Goal: Task Accomplishment & Management: Manage account settings

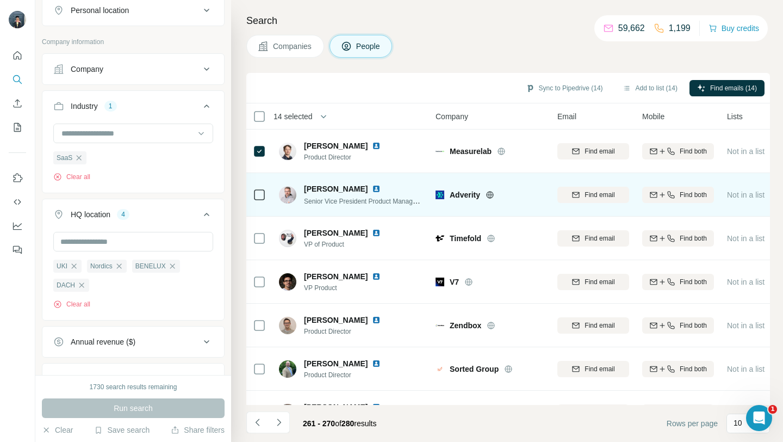
click at [491, 193] on icon at bounding box center [489, 194] width 3 height 7
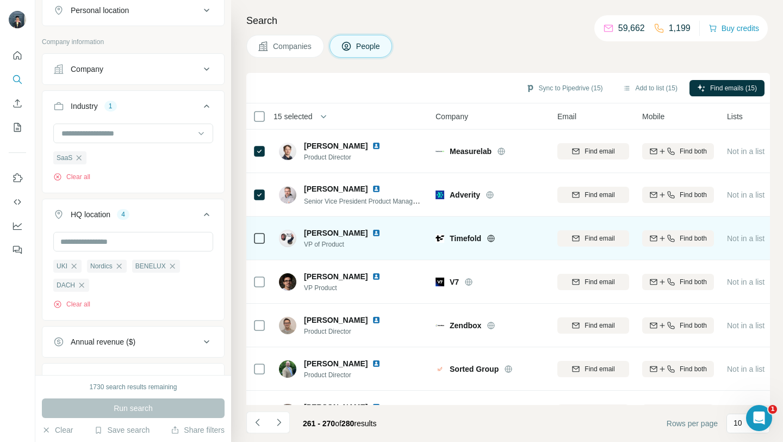
click at [489, 237] on icon at bounding box center [491, 238] width 9 height 9
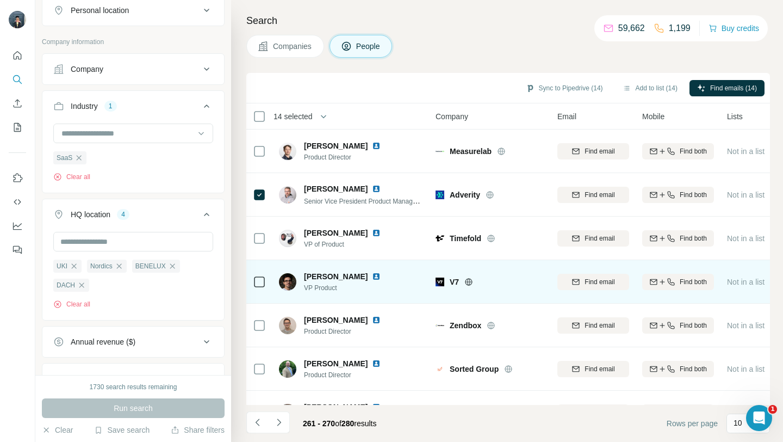
click at [470, 281] on icon at bounding box center [469, 281] width 7 height 1
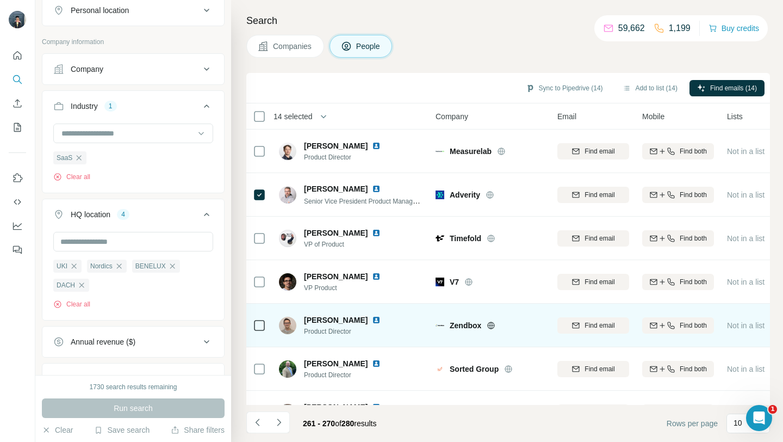
click at [493, 326] on icon at bounding box center [491, 325] width 9 height 9
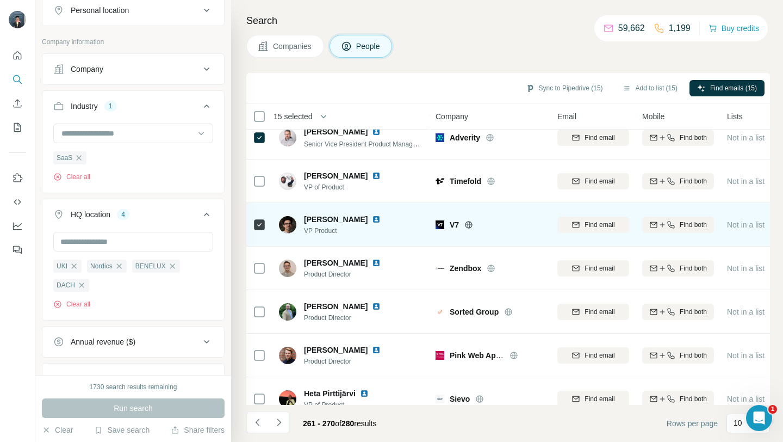
scroll to position [101, 0]
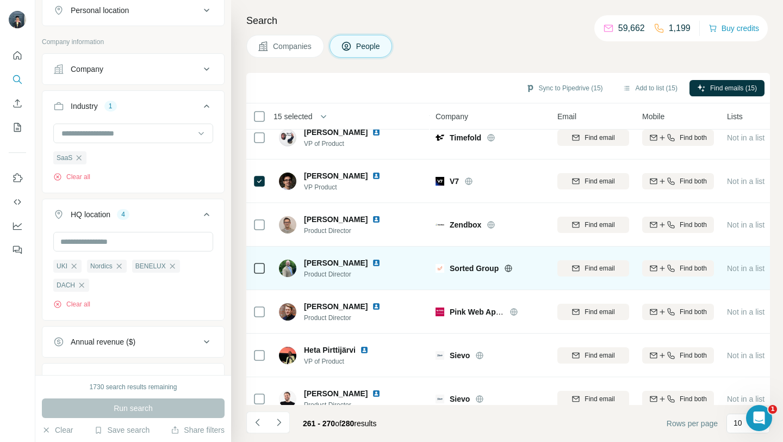
click at [508, 269] on icon at bounding box center [508, 268] width 9 height 9
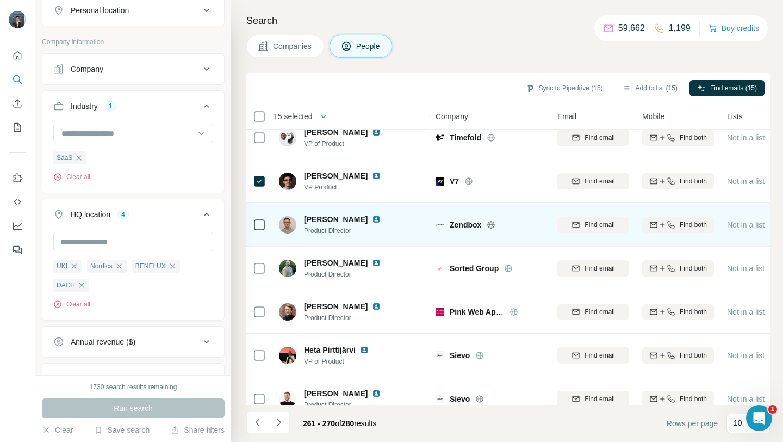
click at [256, 218] on icon at bounding box center [259, 224] width 13 height 13
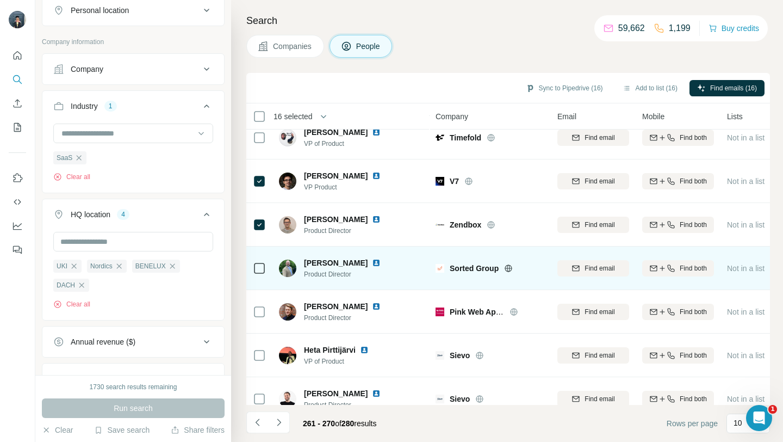
click at [511, 268] on icon at bounding box center [508, 268] width 9 height 9
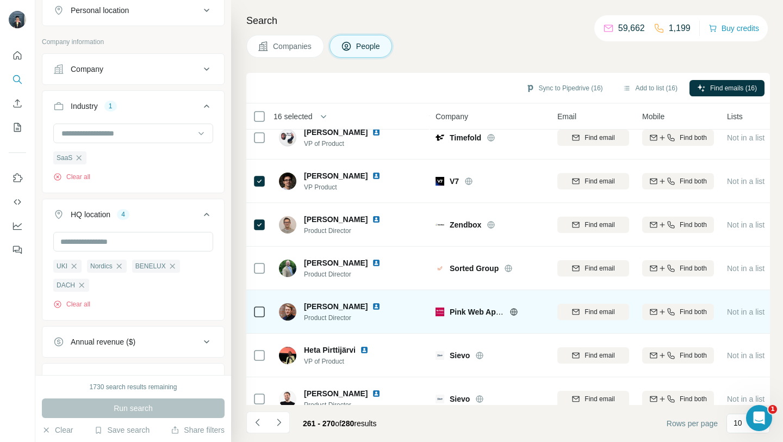
click at [513, 310] on icon at bounding box center [514, 311] width 9 height 9
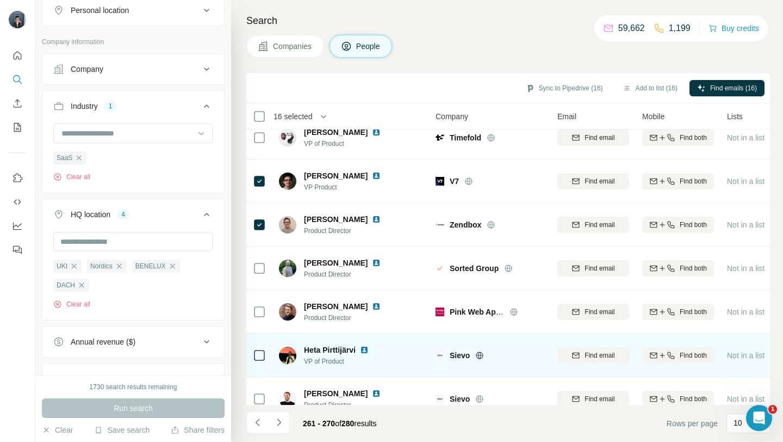
click at [480, 355] on icon at bounding box center [479, 355] width 7 height 1
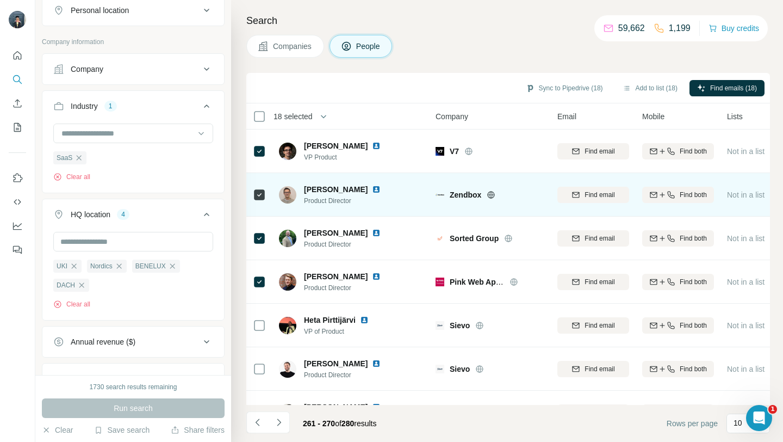
scroll to position [160, 0]
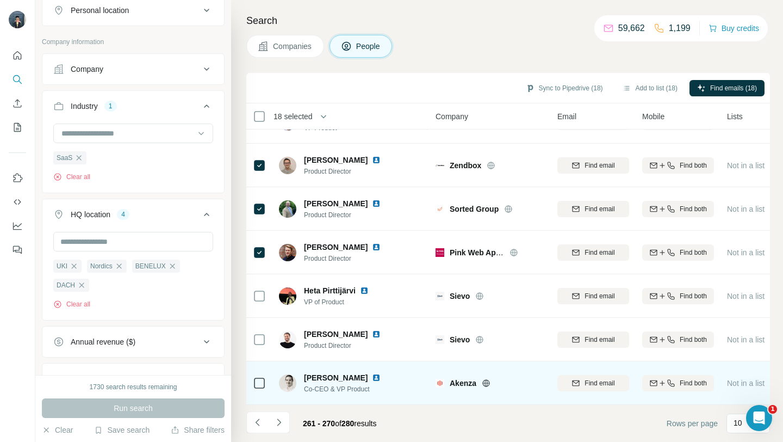
click at [485, 382] on icon at bounding box center [485, 382] width 7 height 1
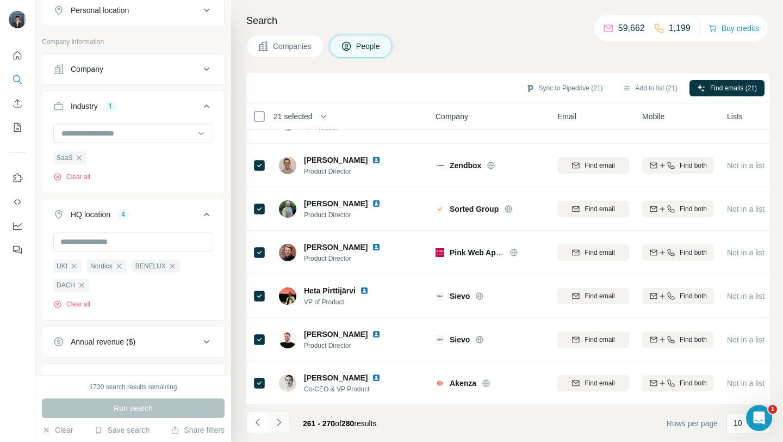
click at [284, 420] on button "Navigate to next page" at bounding box center [279, 422] width 22 height 22
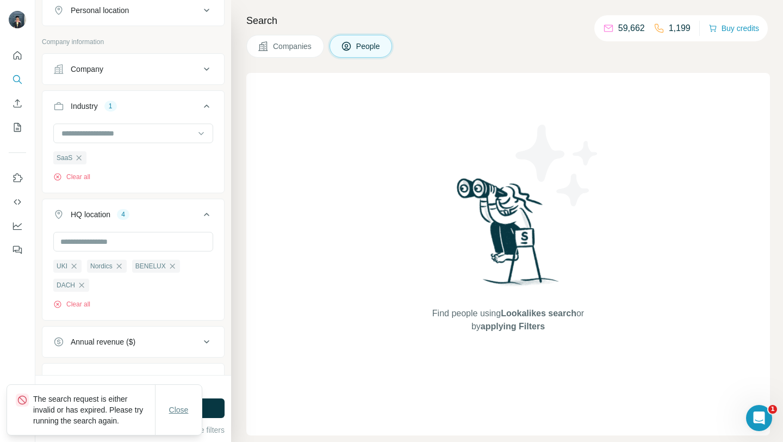
click at [163, 409] on button "Close" at bounding box center [179, 410] width 35 height 20
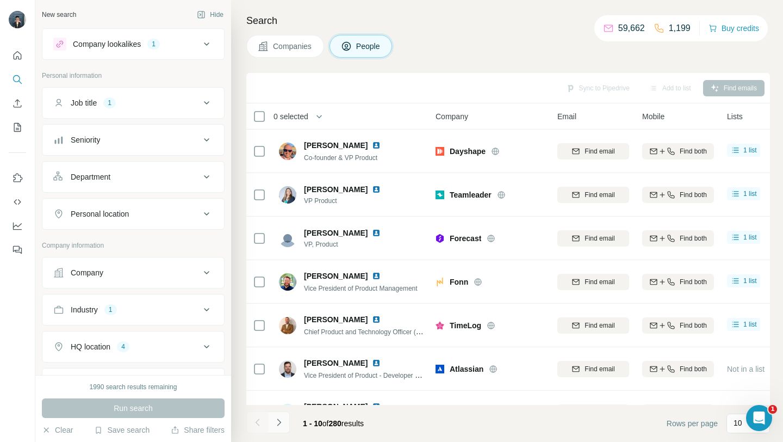
click at [278, 424] on icon "Navigate to next page" at bounding box center [279, 421] width 4 height 7
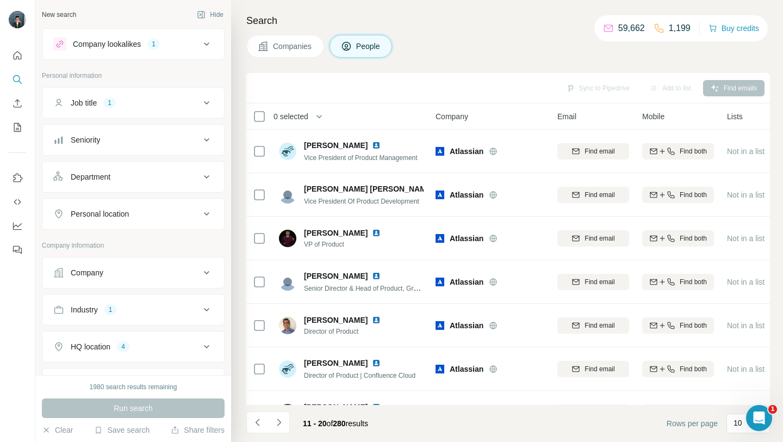
click at [278, 423] on icon "Navigate to next page" at bounding box center [279, 422] width 11 height 11
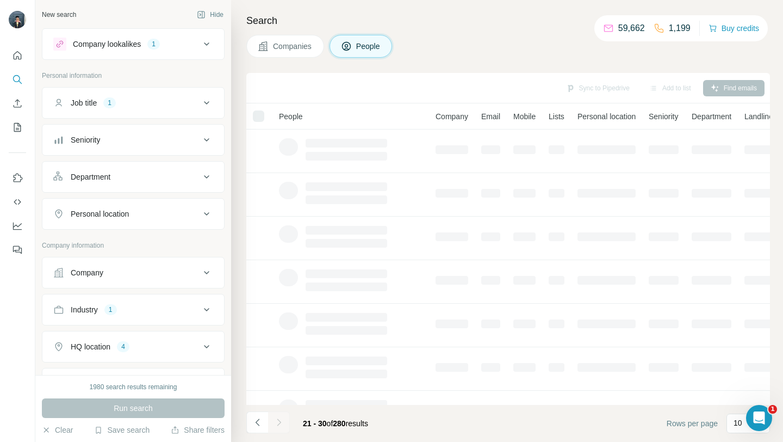
click at [278, 423] on div at bounding box center [279, 422] width 22 height 22
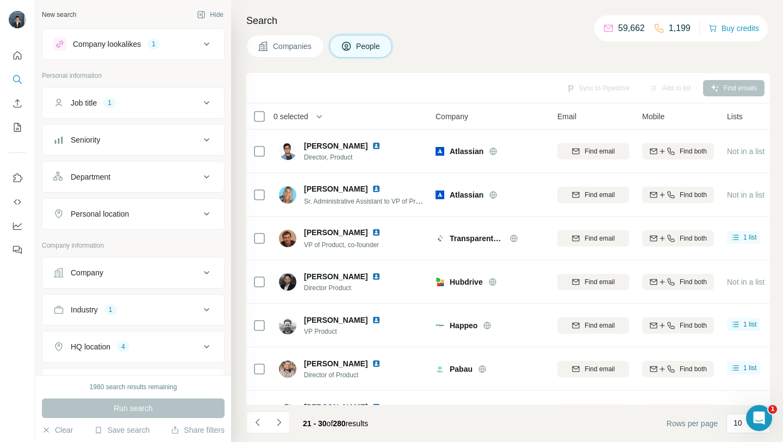
click at [278, 423] on icon "Navigate to next page" at bounding box center [279, 422] width 11 height 11
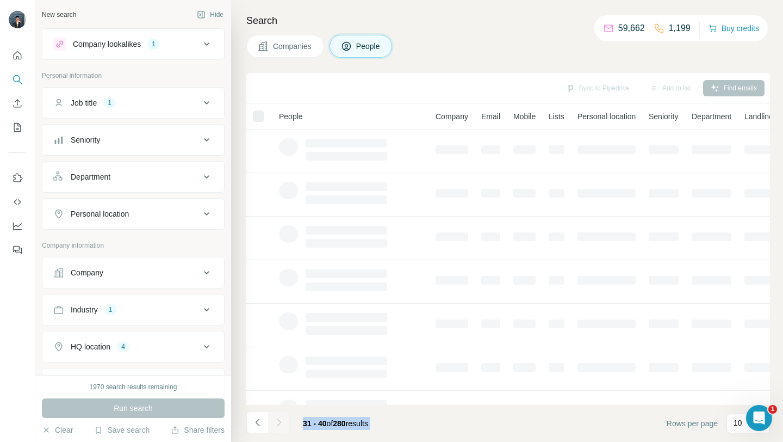
click at [278, 423] on div at bounding box center [279, 422] width 22 height 22
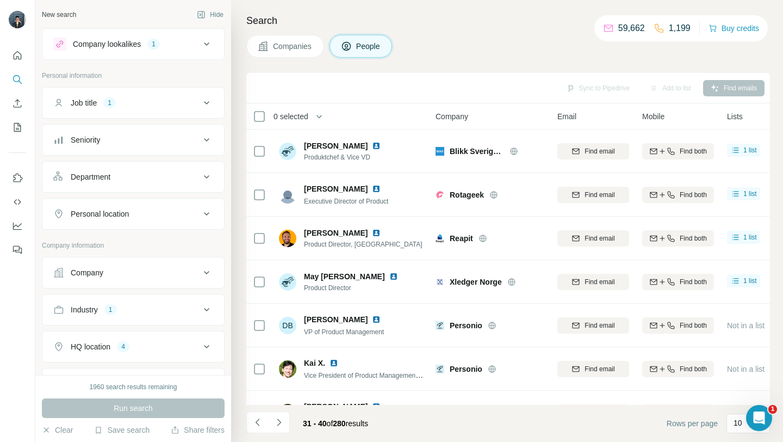
click at [278, 423] on icon "Navigate to next page" at bounding box center [279, 422] width 11 height 11
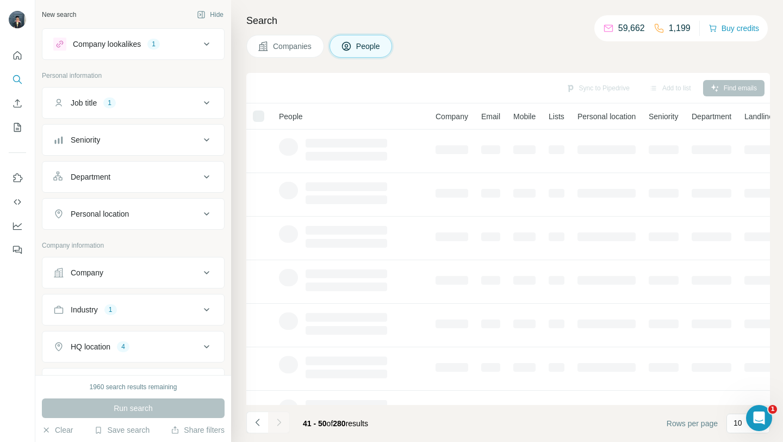
click at [278, 423] on div at bounding box center [279, 422] width 22 height 22
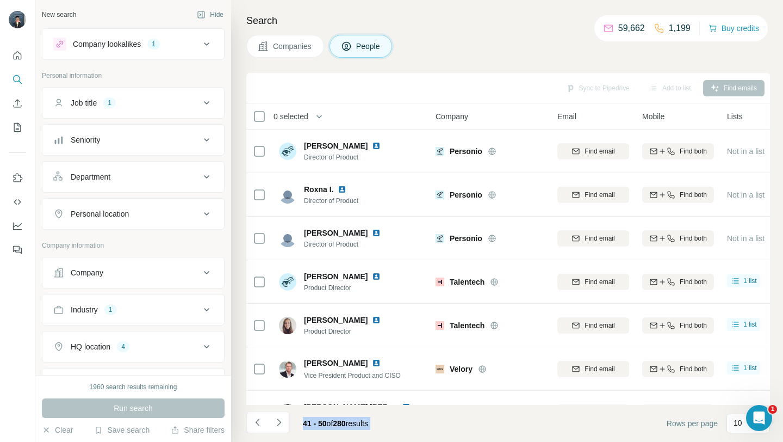
click at [278, 423] on icon "Navigate to next page" at bounding box center [279, 422] width 11 height 11
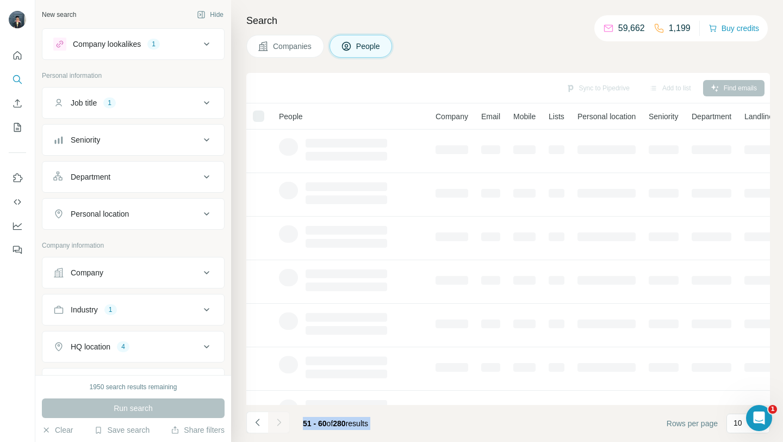
click at [278, 423] on div at bounding box center [279, 422] width 22 height 22
click at [278, 423] on icon "Navigate to next page" at bounding box center [279, 422] width 11 height 11
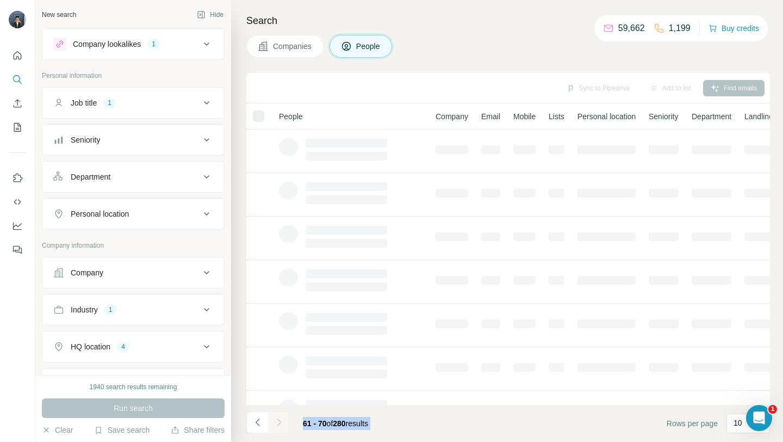
click at [278, 423] on div at bounding box center [279, 422] width 22 height 22
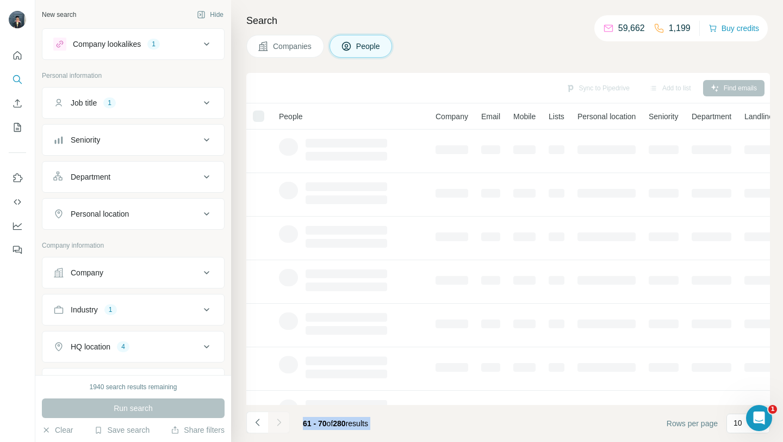
click at [278, 423] on div at bounding box center [279, 422] width 22 height 22
click at [278, 423] on icon "Navigate to next page" at bounding box center [279, 422] width 11 height 11
click at [278, 423] on div at bounding box center [279, 422] width 22 height 22
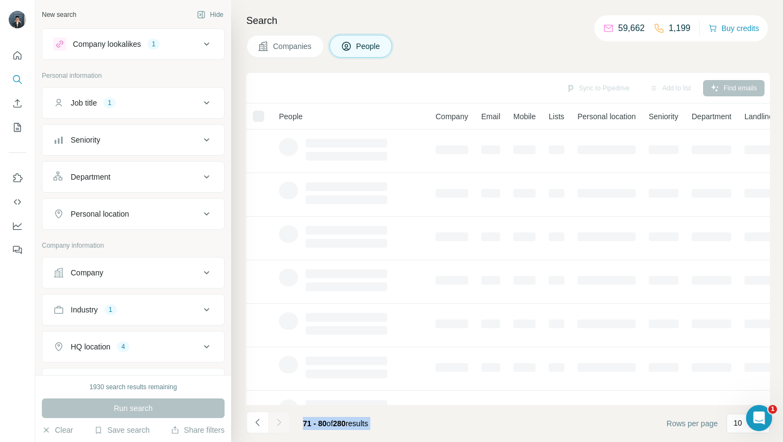
click at [278, 423] on div at bounding box center [279, 422] width 22 height 22
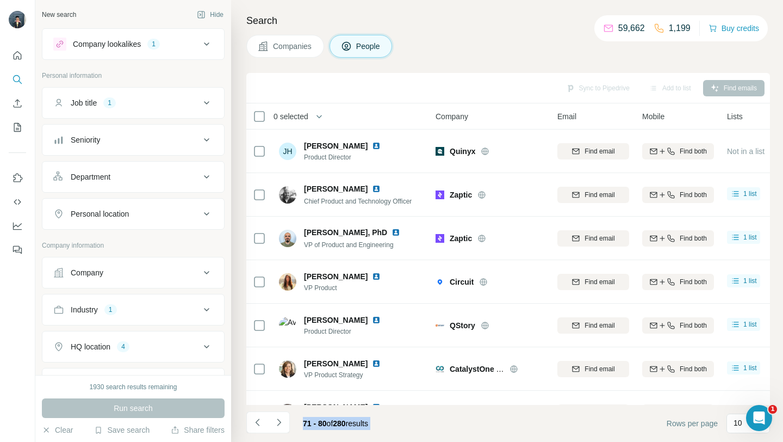
click at [278, 423] on icon "Navigate to next page" at bounding box center [279, 422] width 11 height 11
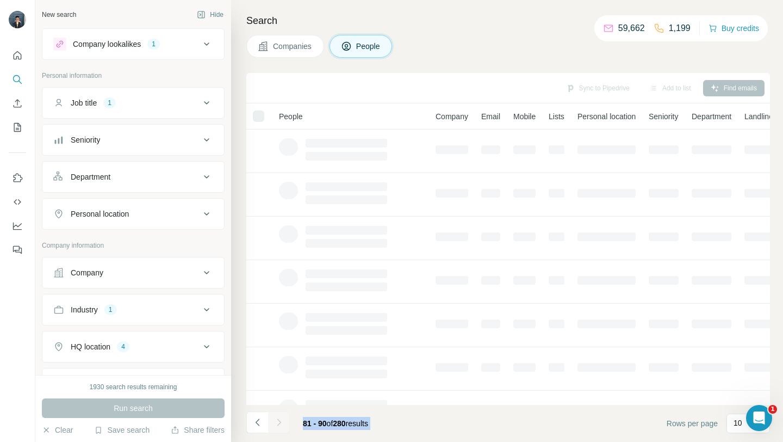
click at [278, 423] on div at bounding box center [279, 422] width 22 height 22
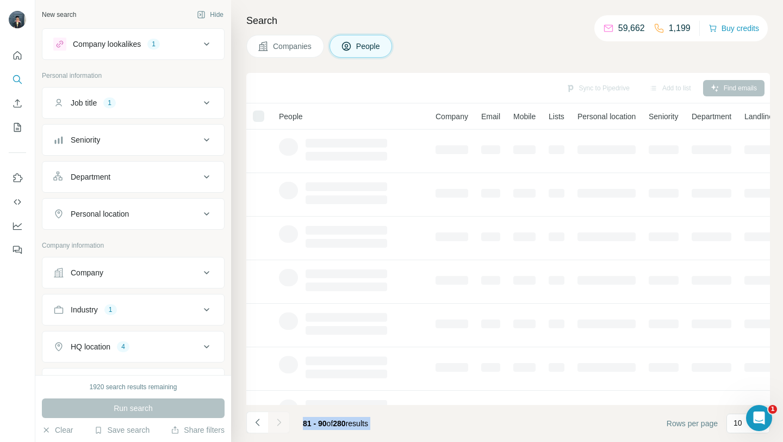
click at [278, 423] on div at bounding box center [279, 422] width 22 height 22
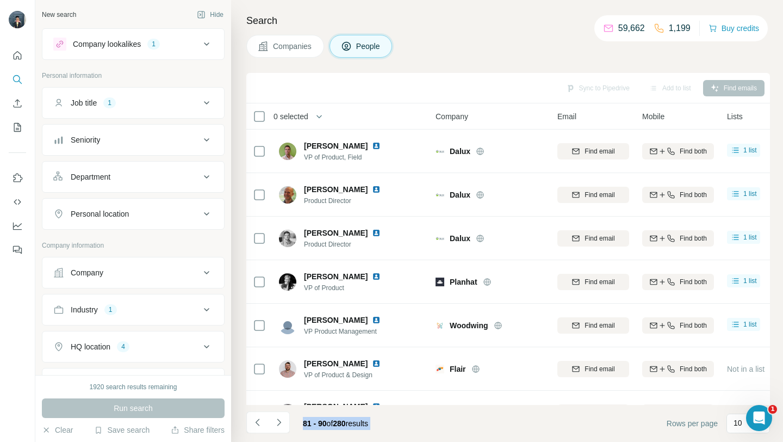
click at [278, 423] on icon "Navigate to next page" at bounding box center [279, 422] width 11 height 11
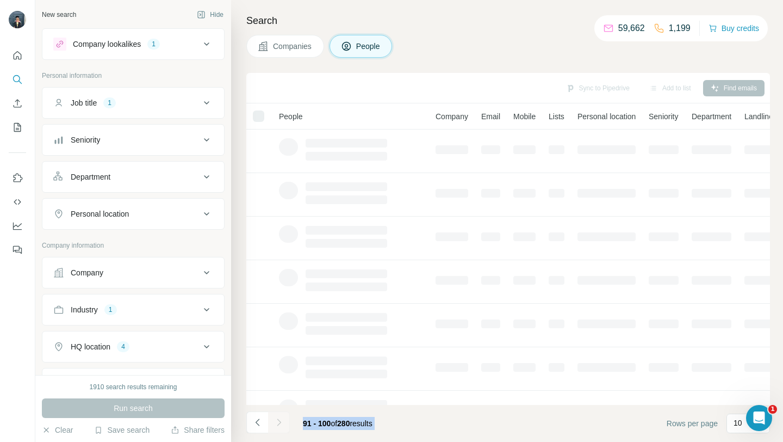
click at [278, 423] on div at bounding box center [279, 422] width 22 height 22
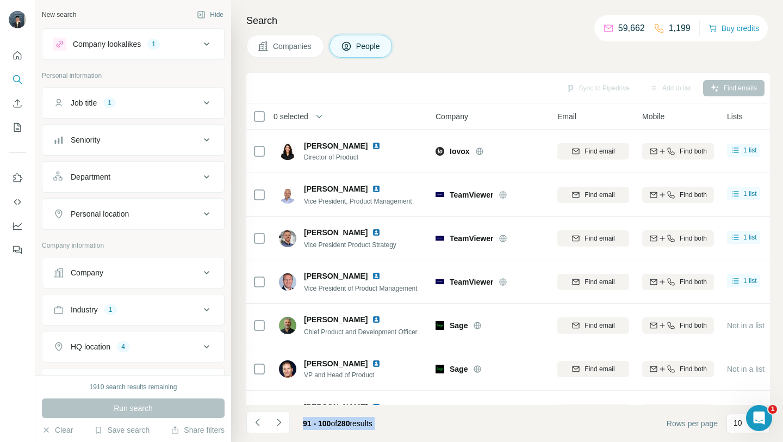
click at [278, 423] on icon "Navigate to next page" at bounding box center [279, 422] width 11 height 11
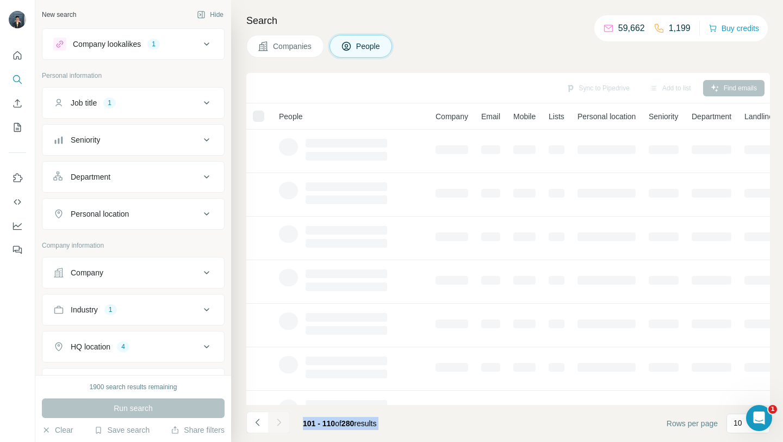
click at [278, 423] on div at bounding box center [279, 422] width 22 height 22
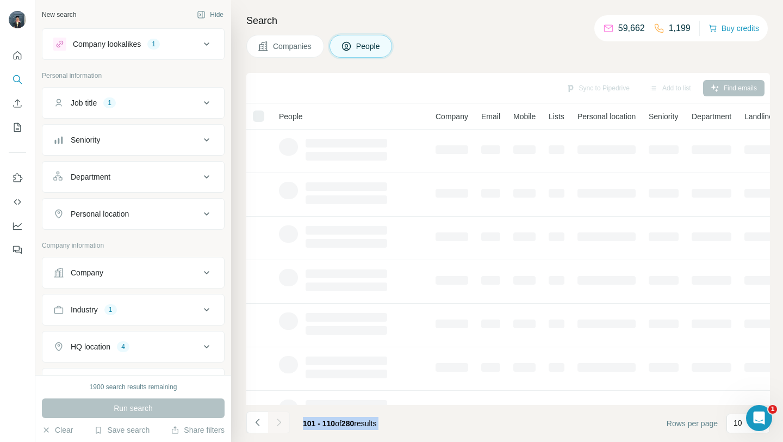
click at [278, 423] on div at bounding box center [279, 422] width 22 height 22
click at [278, 423] on icon "Navigate to next page" at bounding box center [279, 422] width 11 height 11
click at [278, 423] on div at bounding box center [279, 422] width 22 height 22
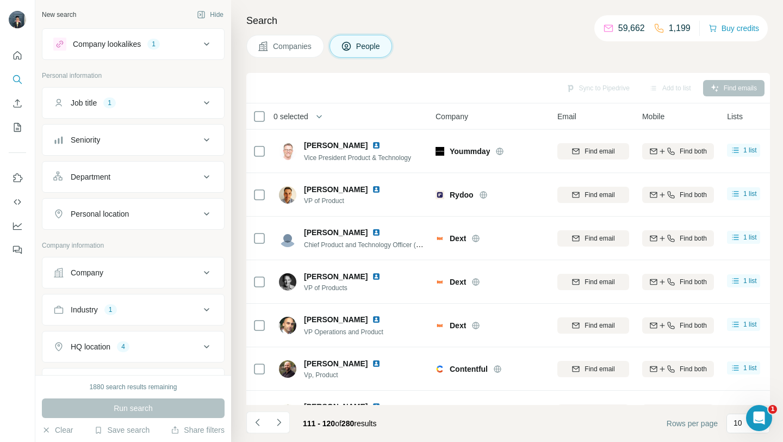
click at [278, 423] on icon "Navigate to next page" at bounding box center [279, 422] width 11 height 11
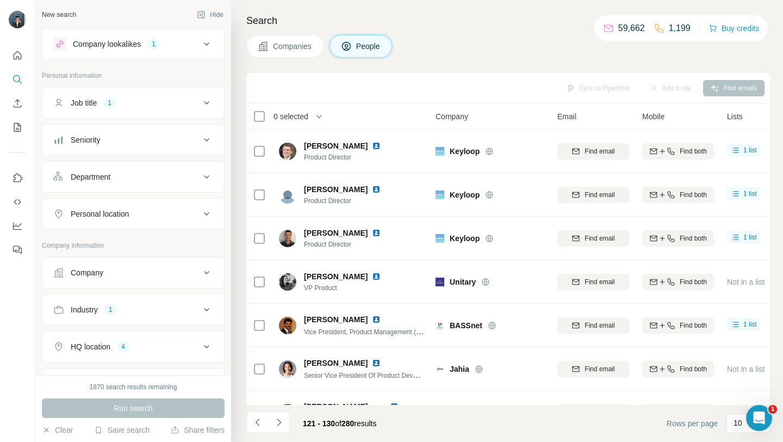
click at [278, 423] on icon "Navigate to next page" at bounding box center [279, 422] width 11 height 11
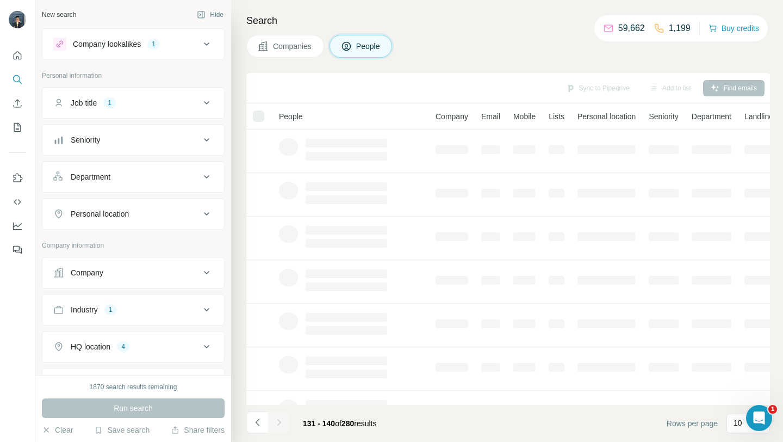
click at [278, 423] on div at bounding box center [279, 422] width 22 height 22
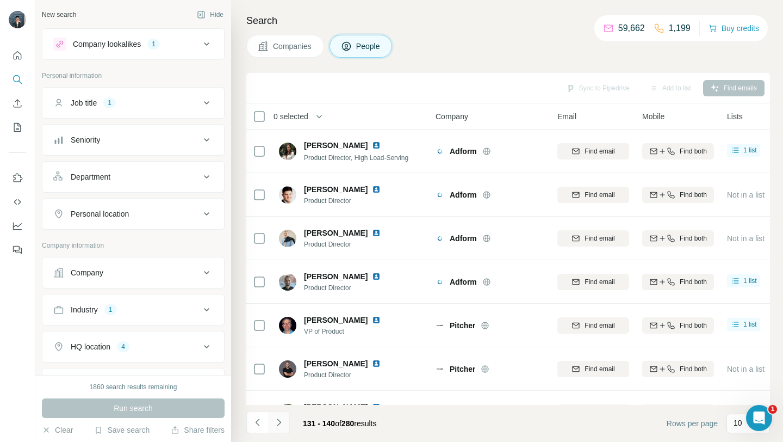
click at [278, 423] on icon "Navigate to next page" at bounding box center [279, 422] width 11 height 11
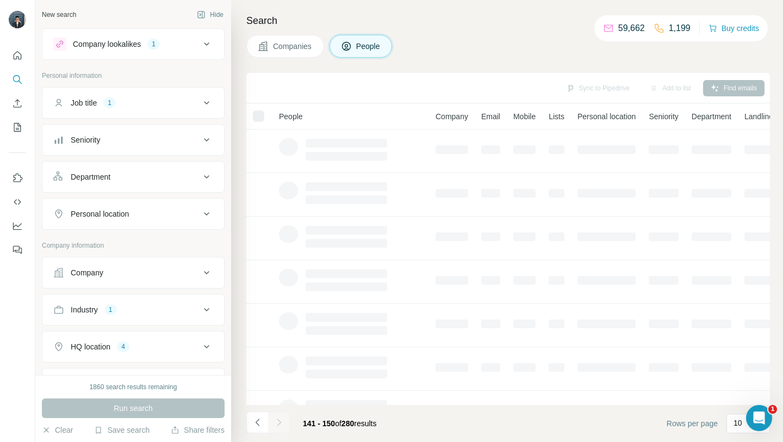
click at [278, 423] on div at bounding box center [279, 422] width 22 height 22
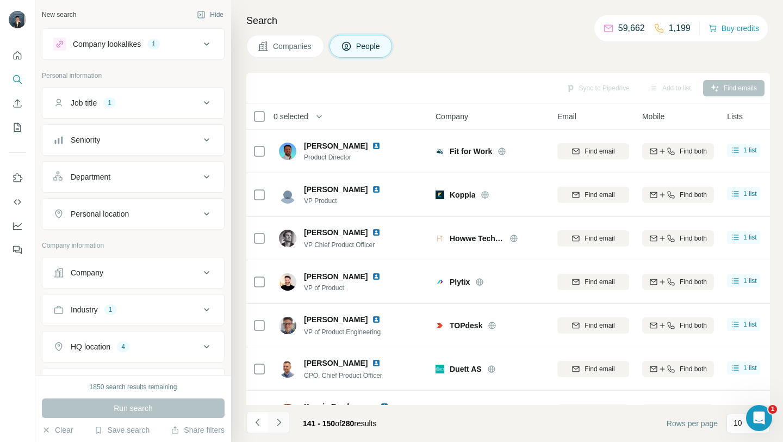
click at [278, 422] on icon "Navigate to next page" at bounding box center [279, 422] width 11 height 11
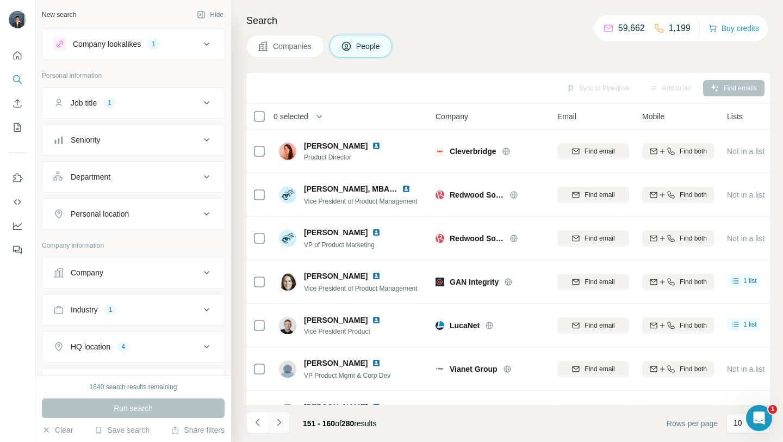
click at [278, 424] on icon "Navigate to next page" at bounding box center [279, 422] width 11 height 11
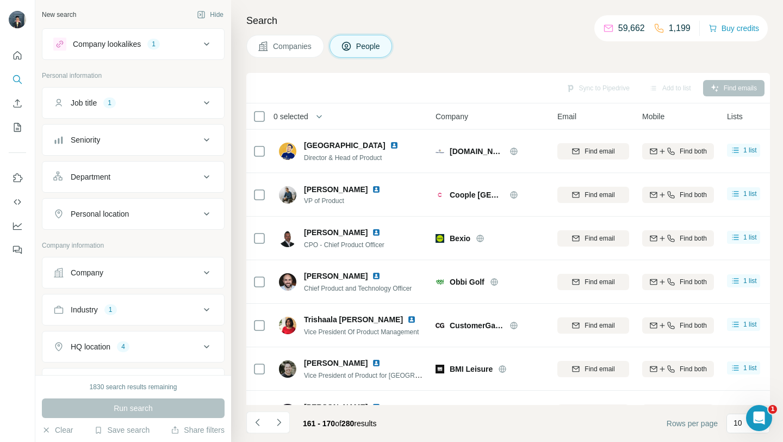
click at [278, 424] on icon "Navigate to next page" at bounding box center [279, 422] width 11 height 11
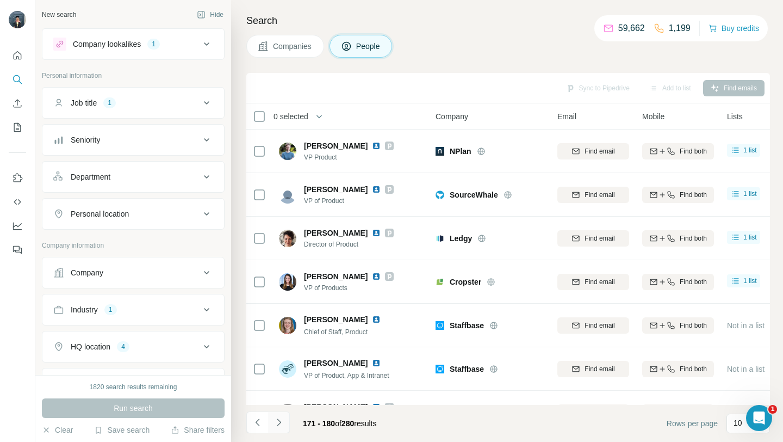
click at [278, 424] on icon "Navigate to next page" at bounding box center [279, 421] width 4 height 7
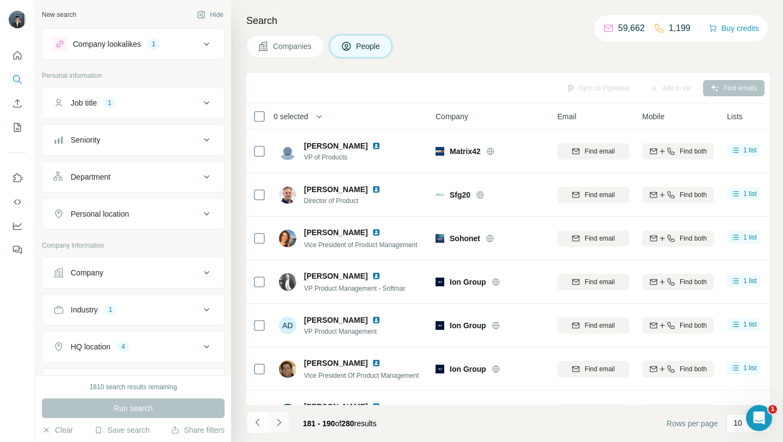
click at [278, 424] on icon "Navigate to next page" at bounding box center [279, 421] width 4 height 7
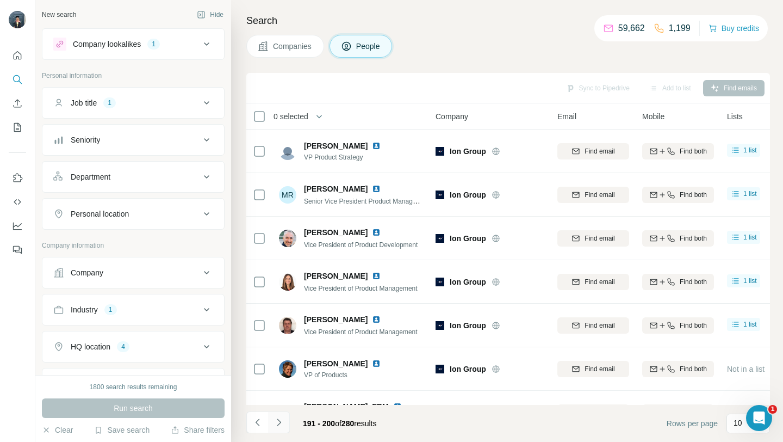
click at [280, 420] on icon "Navigate to next page" at bounding box center [279, 422] width 11 height 11
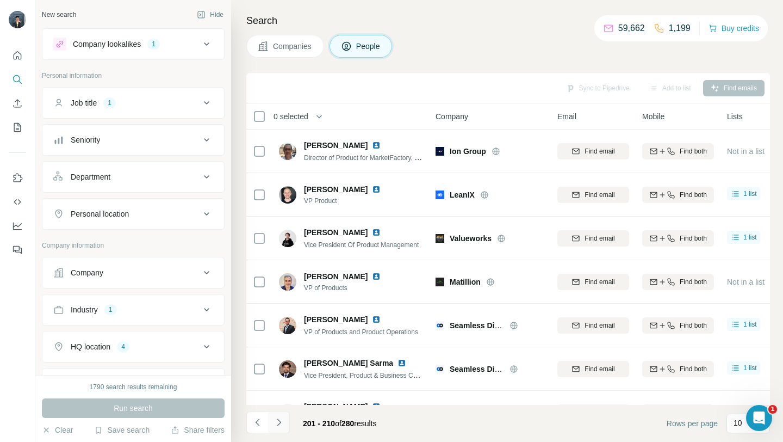
click at [282, 422] on icon "Navigate to next page" at bounding box center [279, 422] width 11 height 11
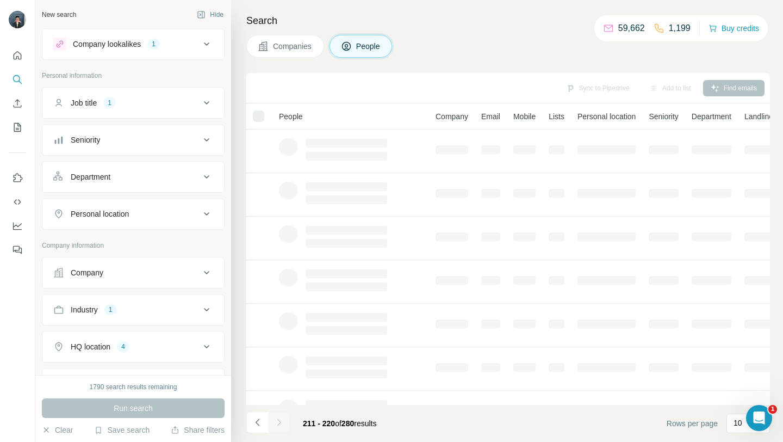
click at [282, 422] on div at bounding box center [279, 422] width 22 height 22
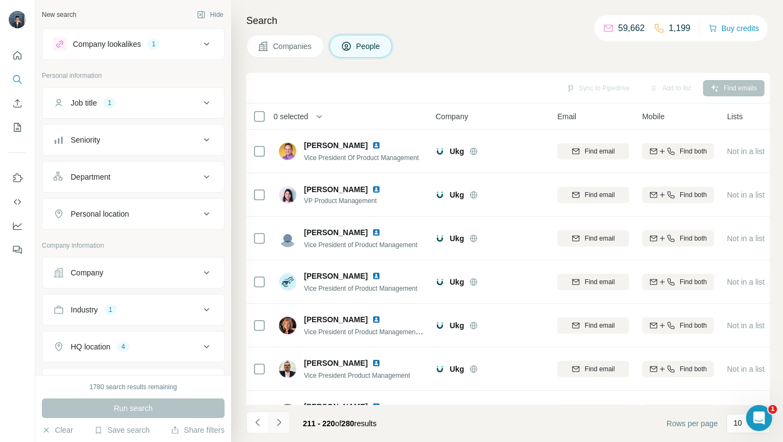
click at [282, 422] on icon "Navigate to next page" at bounding box center [279, 422] width 11 height 11
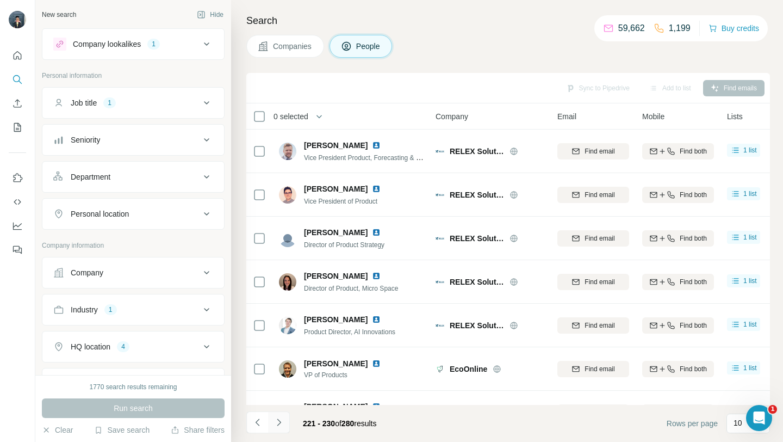
click at [282, 422] on icon "Navigate to next page" at bounding box center [279, 422] width 11 height 11
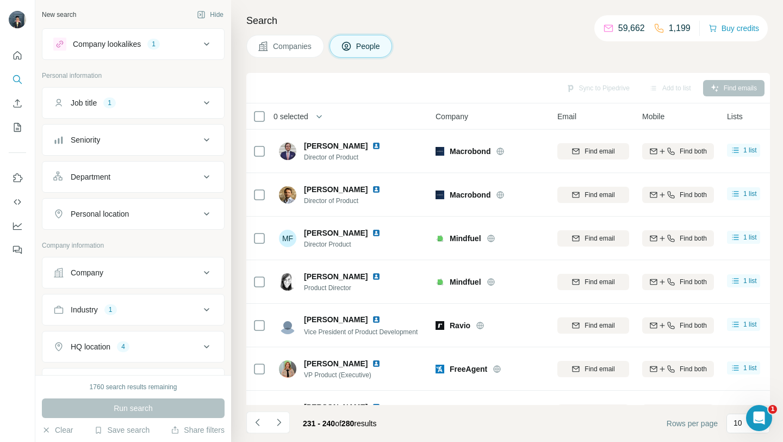
click at [282, 422] on icon "Navigate to next page" at bounding box center [279, 422] width 11 height 11
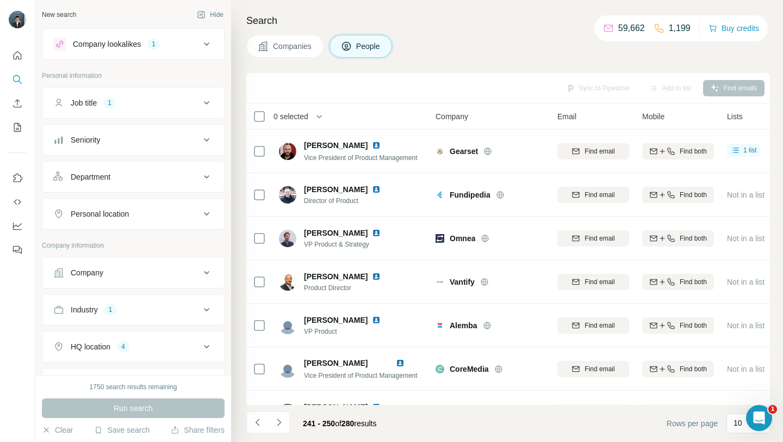
click at [282, 422] on icon "Navigate to next page" at bounding box center [279, 422] width 11 height 11
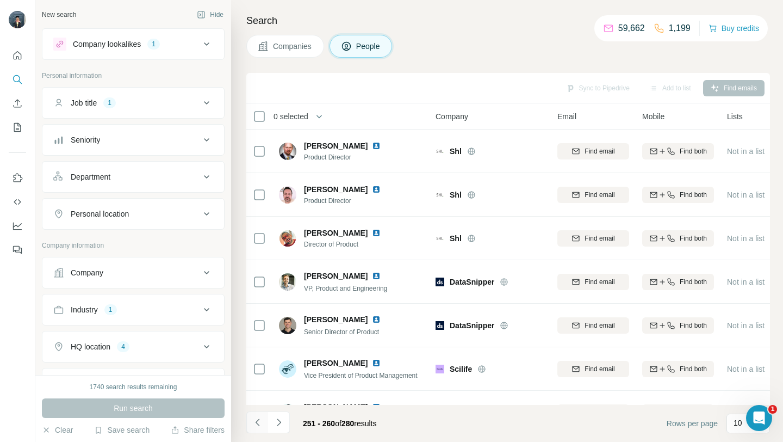
click at [258, 422] on icon "Navigate to previous page" at bounding box center [257, 422] width 11 height 11
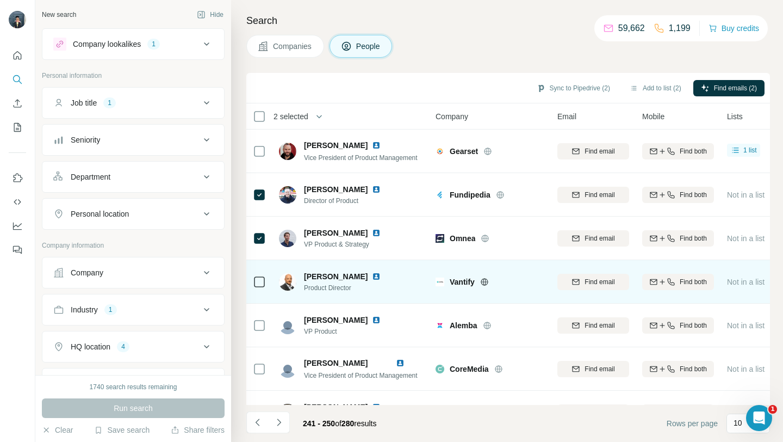
click at [259, 288] on div at bounding box center [259, 281] width 13 height 30
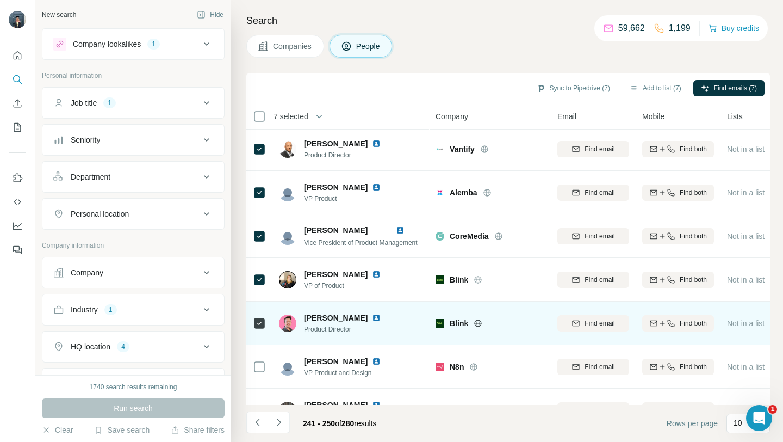
scroll to position [160, 0]
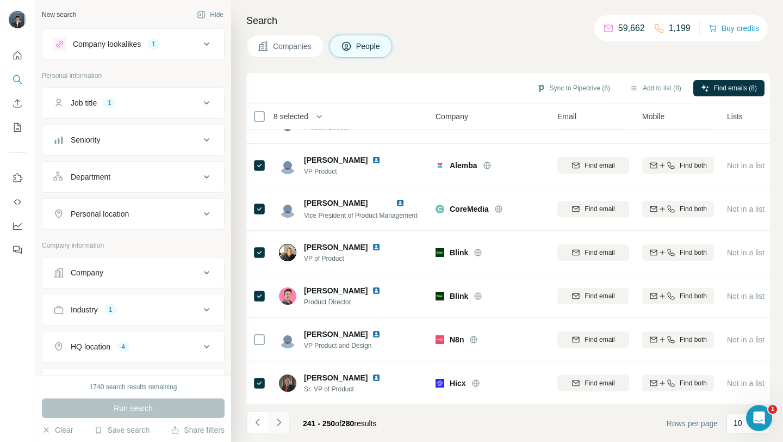
click at [283, 420] on icon "Navigate to next page" at bounding box center [279, 422] width 11 height 11
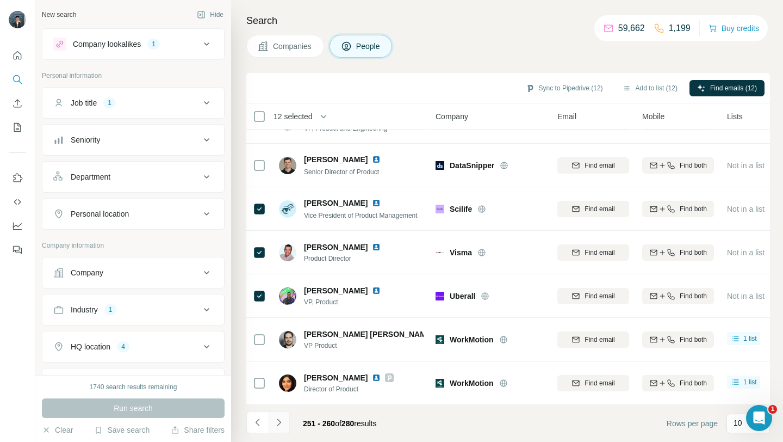
click at [278, 430] on button "Navigate to next page" at bounding box center [279, 422] width 22 height 22
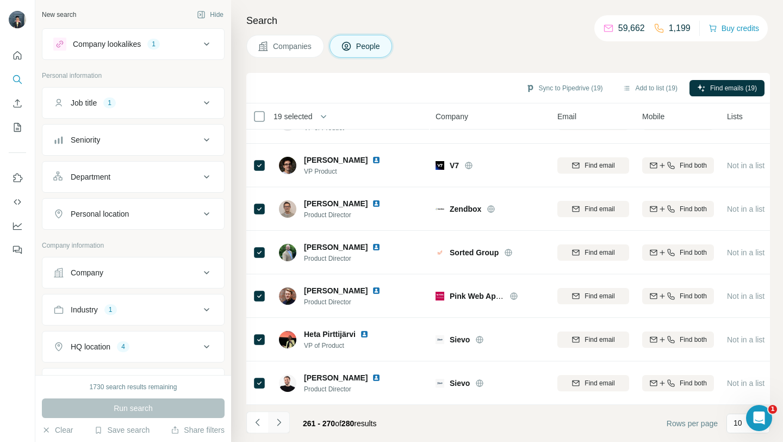
click at [270, 424] on button "Navigate to next page" at bounding box center [279, 422] width 22 height 22
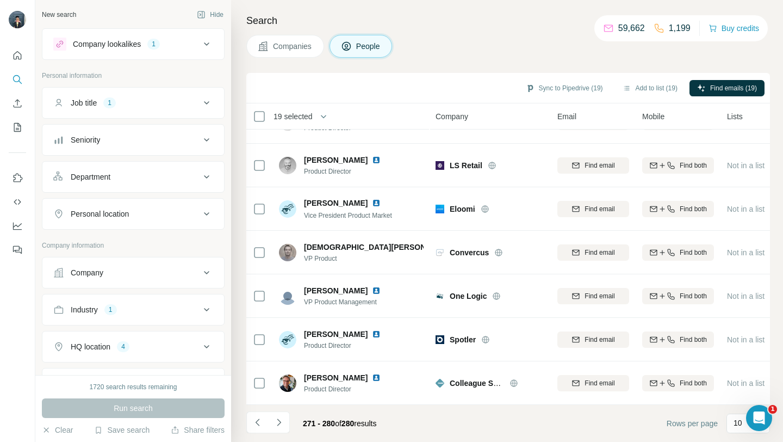
scroll to position [0, 0]
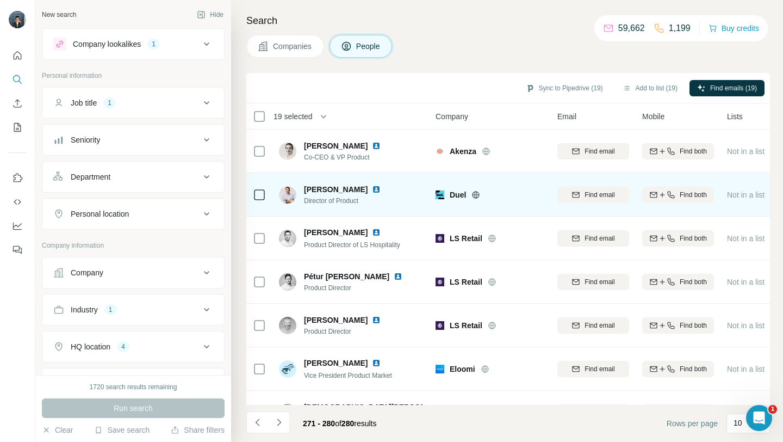
click at [478, 192] on icon at bounding box center [476, 194] width 7 height 7
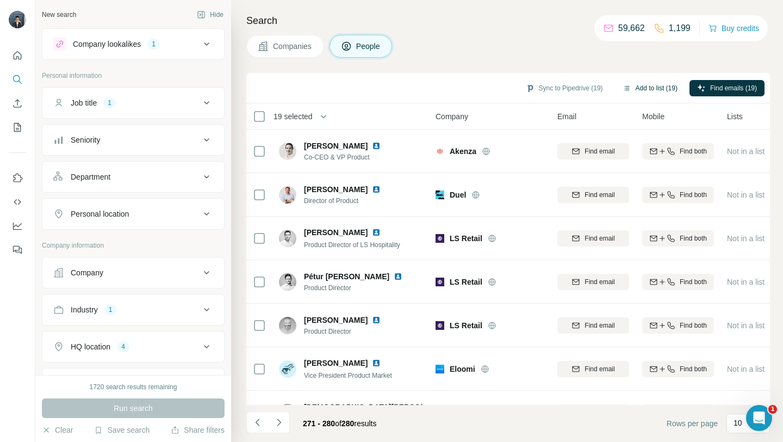
click at [656, 90] on button "Add to list (19)" at bounding box center [650, 88] width 70 height 16
click at [650, 86] on button "Add to list (19)" at bounding box center [650, 88] width 70 height 16
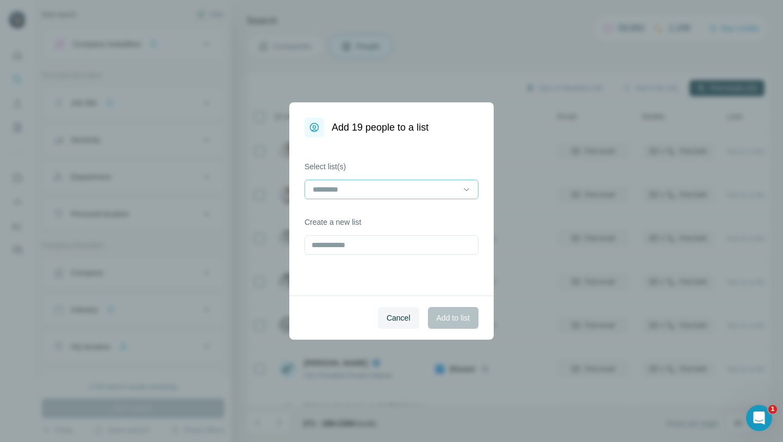
click at [437, 190] on input at bounding box center [385, 189] width 147 height 12
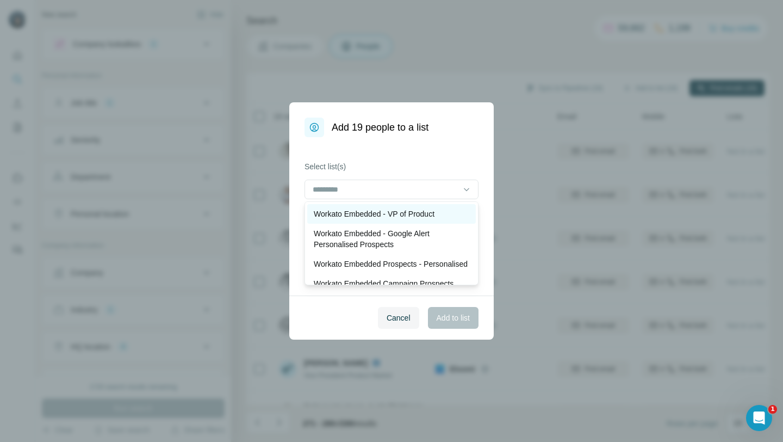
click at [409, 219] on p "Workato Embedded - VP of Product" at bounding box center [374, 213] width 121 height 11
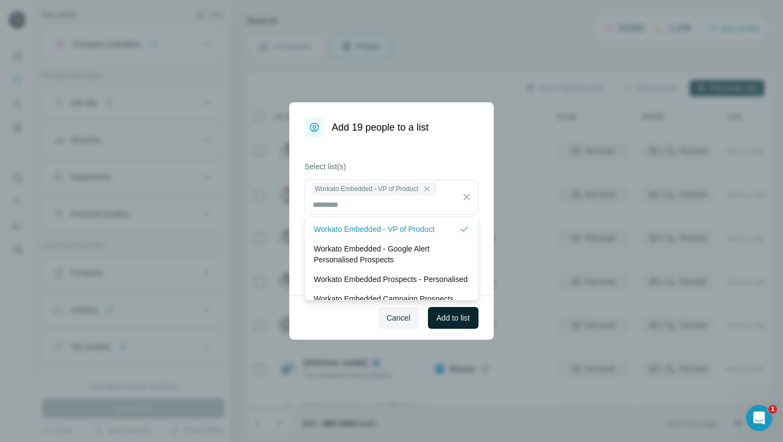
click at [457, 315] on span "Add to list" at bounding box center [453, 317] width 33 height 11
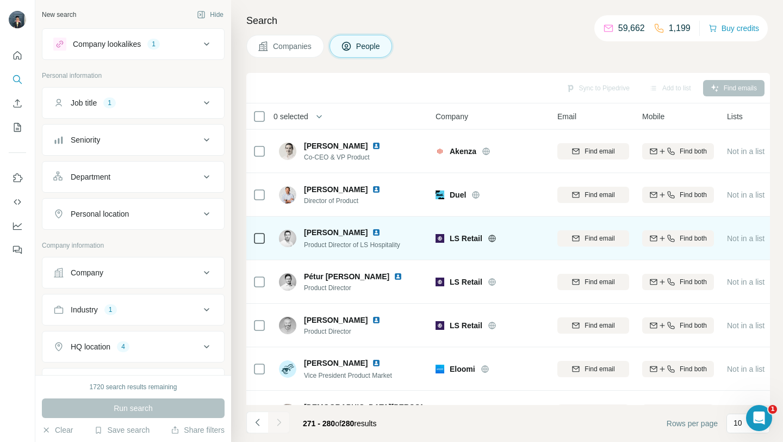
click at [491, 239] on icon at bounding box center [492, 237] width 3 height 7
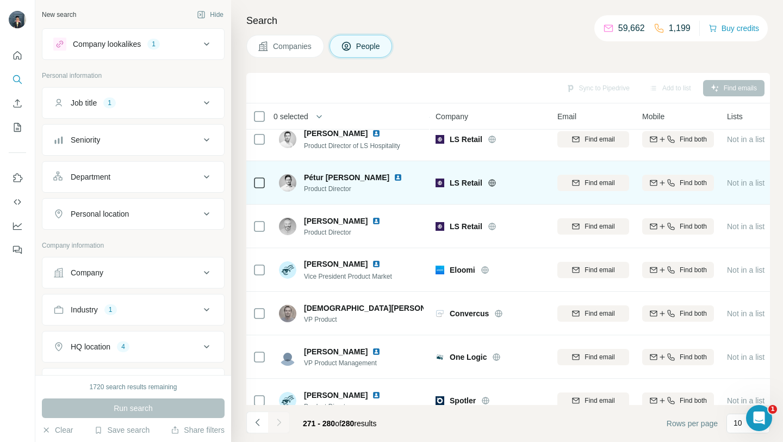
scroll to position [100, 0]
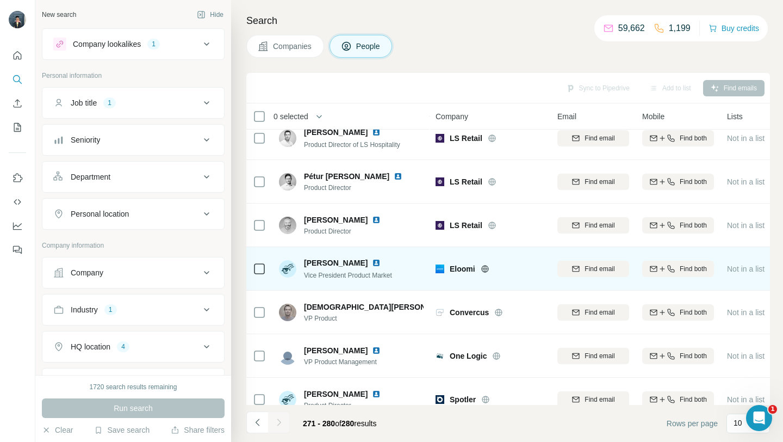
click at [486, 268] on icon at bounding box center [484, 268] width 7 height 1
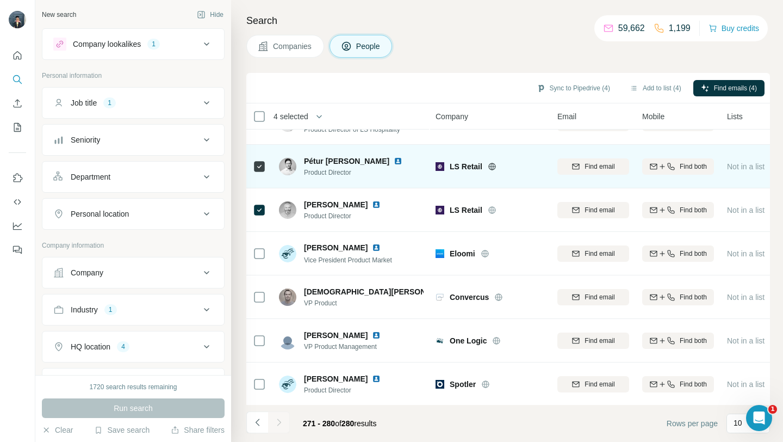
scroll to position [132, 0]
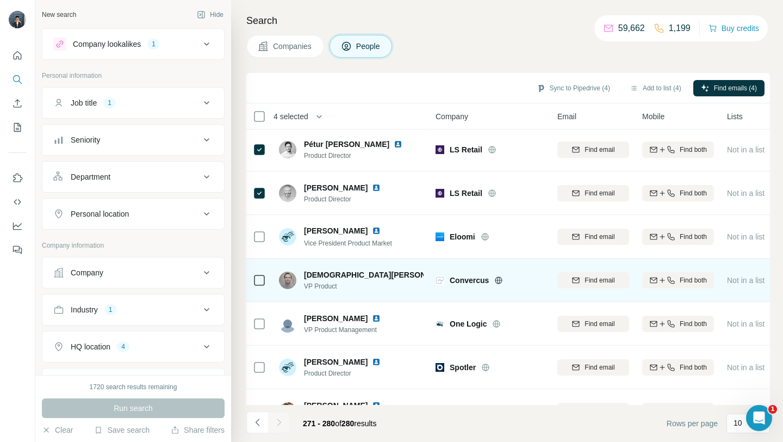
click at [501, 278] on icon at bounding box center [498, 280] width 9 height 9
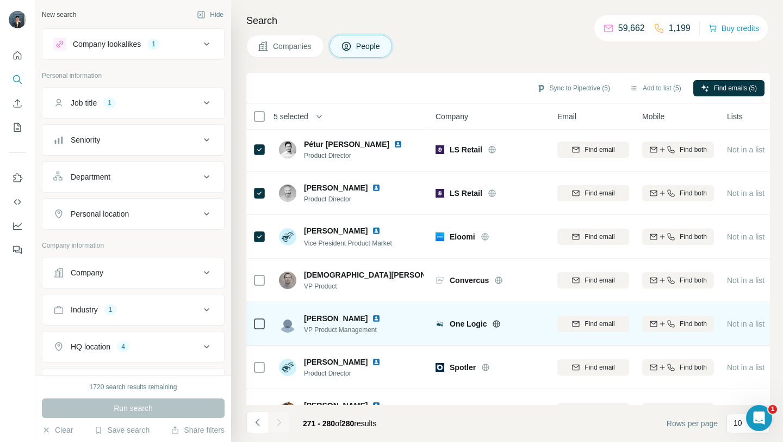
click at [499, 320] on icon at bounding box center [496, 323] width 9 height 9
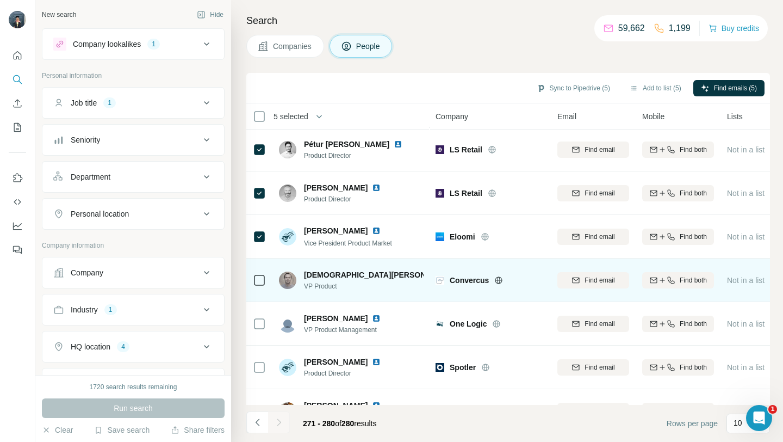
scroll to position [160, 0]
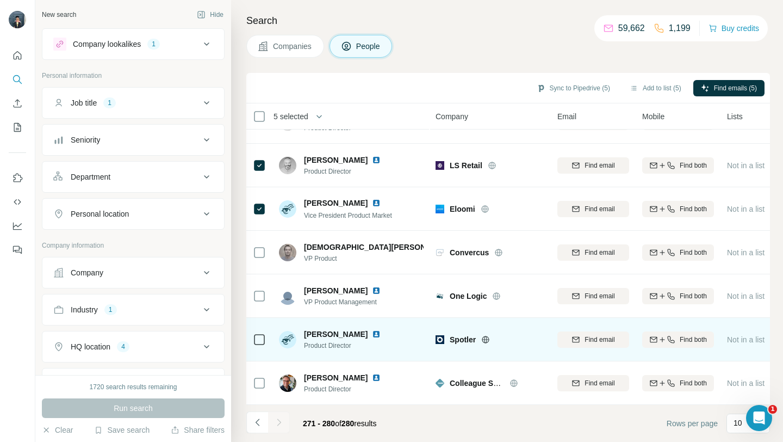
click at [487, 341] on icon at bounding box center [485, 339] width 9 height 9
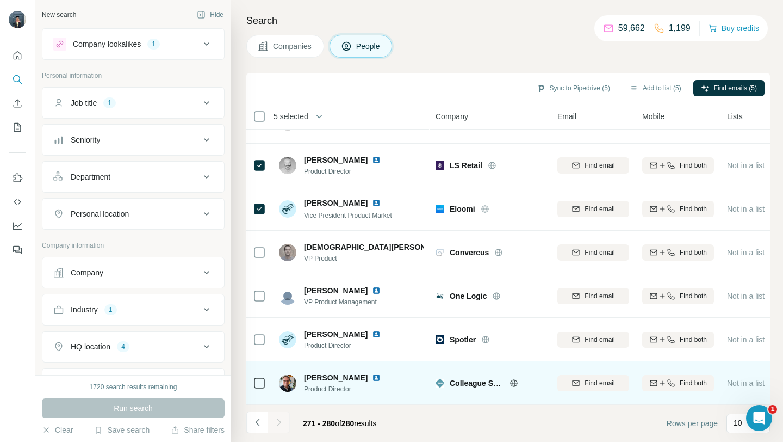
click at [514, 381] on icon at bounding box center [514, 382] width 9 height 9
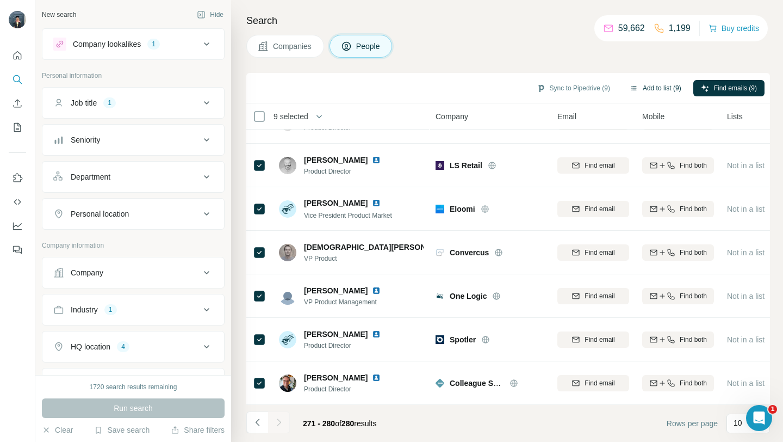
click at [669, 89] on button "Add to list (9)" at bounding box center [655, 88] width 67 height 16
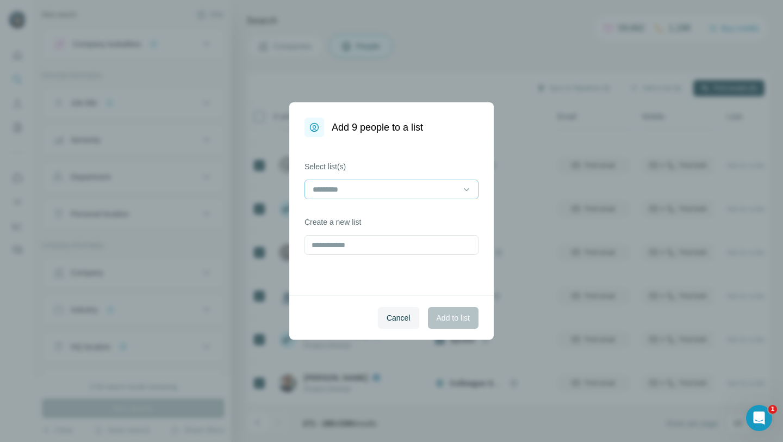
click at [355, 185] on input at bounding box center [385, 189] width 147 height 12
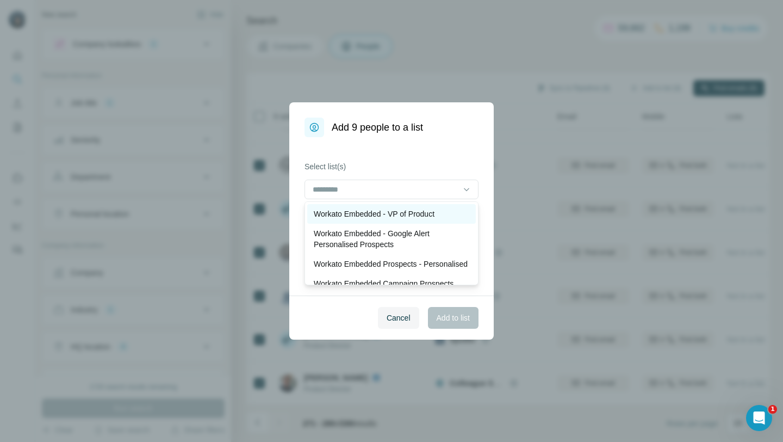
click at [351, 216] on p "Workato Embedded - VP of Product" at bounding box center [374, 213] width 121 height 11
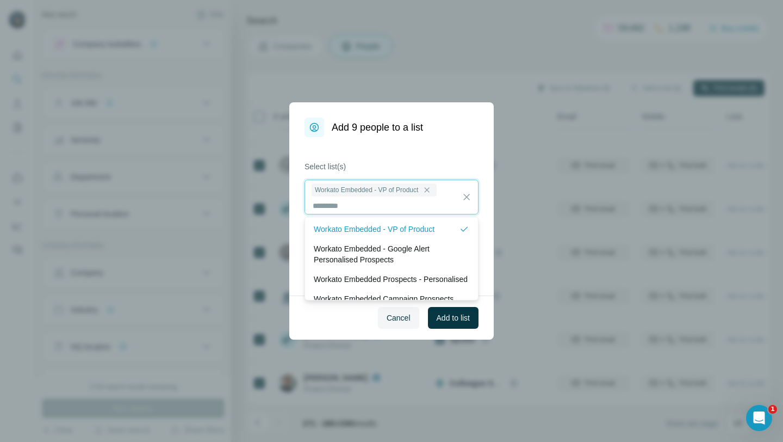
scroll to position [1, 0]
click at [458, 325] on button "Add to list" at bounding box center [453, 318] width 51 height 22
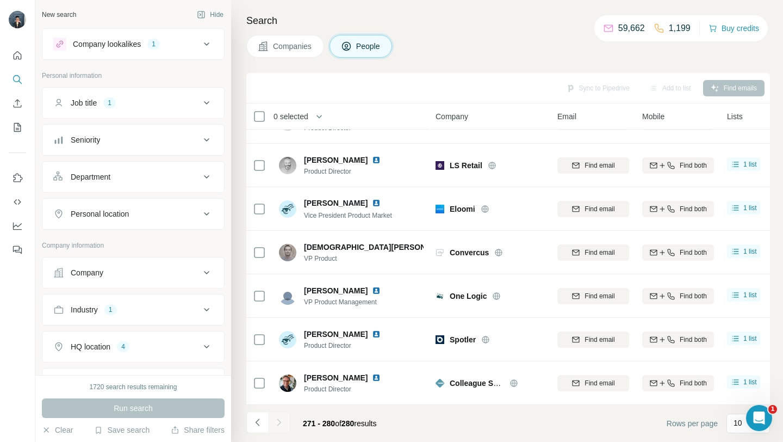
click at [196, 112] on button "Job title 1" at bounding box center [133, 103] width 182 height 26
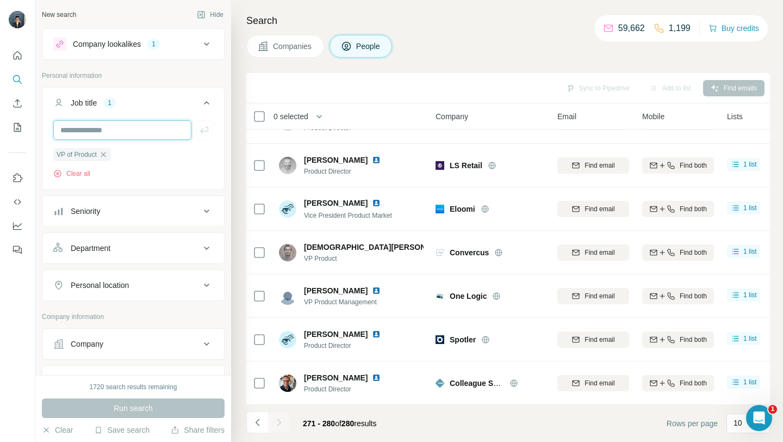
click at [134, 134] on input "text" at bounding box center [122, 130] width 138 height 20
click at [141, 105] on div "Job title 1" at bounding box center [126, 102] width 147 height 11
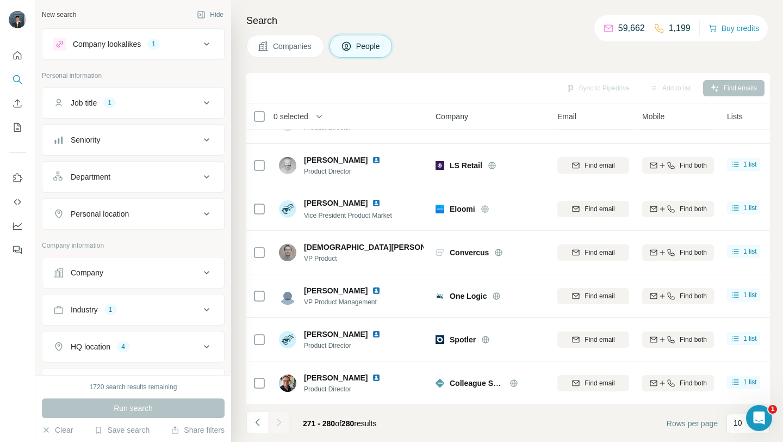
click at [172, 53] on button "Company lookalikes 1" at bounding box center [133, 44] width 182 height 26
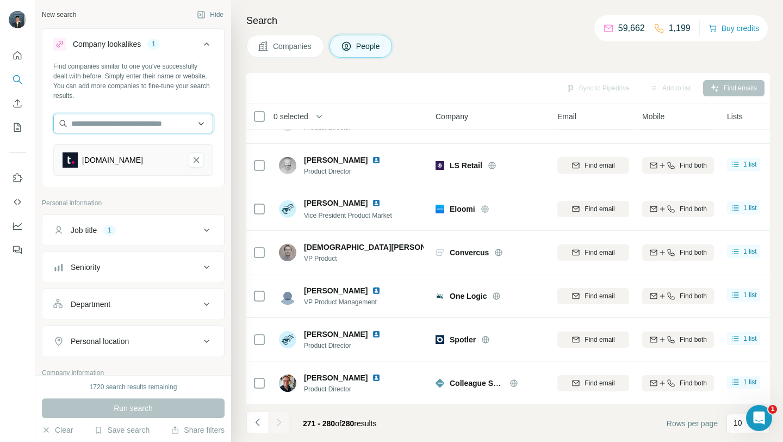
click at [126, 128] on input "text" at bounding box center [133, 124] width 160 height 20
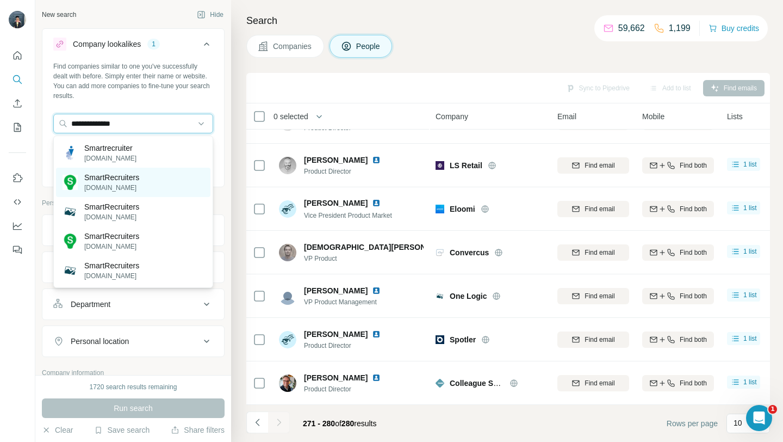
type input "**********"
click at [131, 177] on p "SmartRecruiters" at bounding box center [111, 177] width 55 height 11
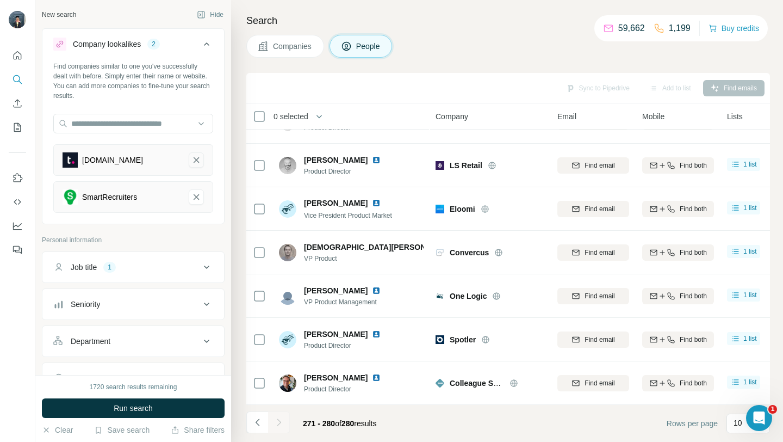
click at [198, 163] on icon "teamwork.com-remove-button" at bounding box center [196, 159] width 10 height 11
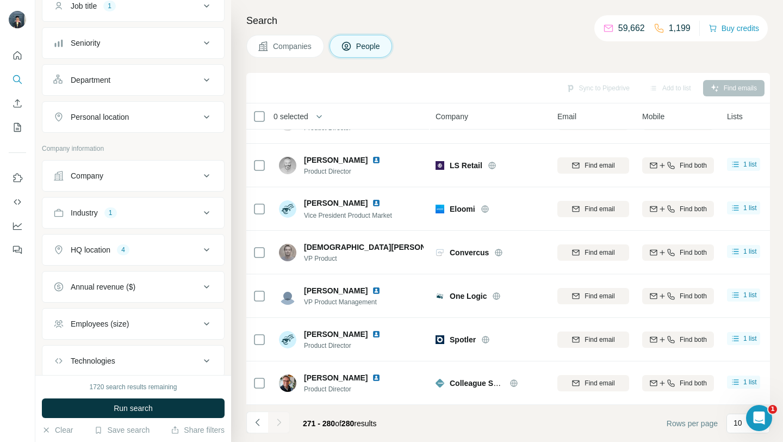
scroll to position [293, 0]
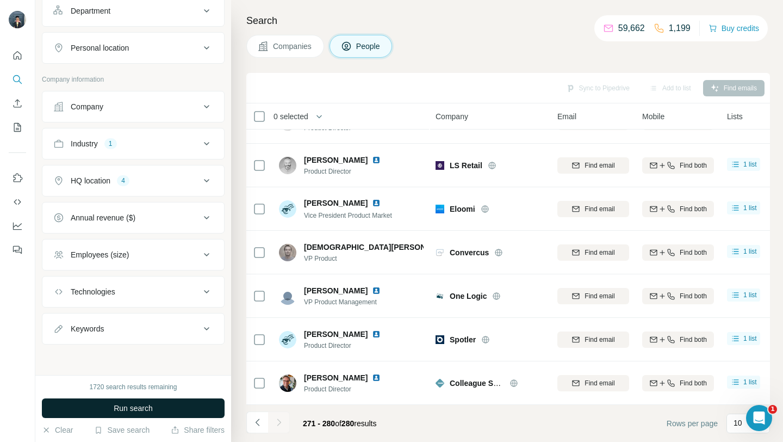
click at [158, 407] on button "Run search" at bounding box center [133, 408] width 183 height 20
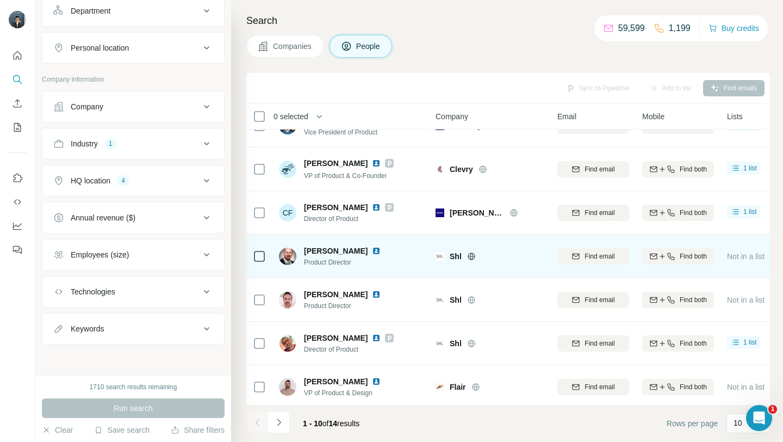
scroll to position [160, 0]
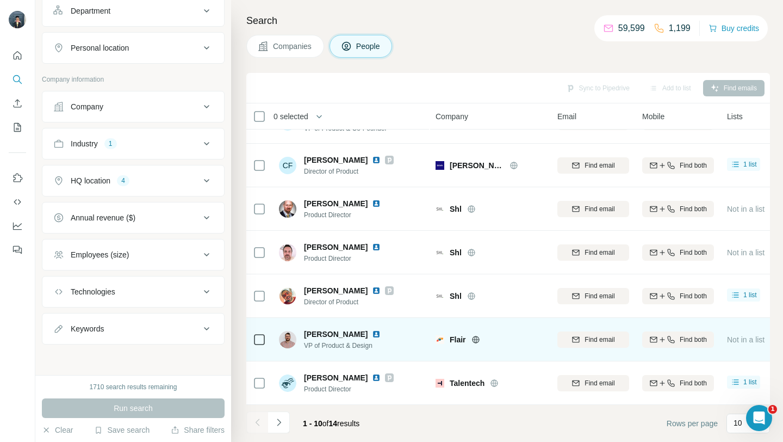
click at [471, 340] on icon at bounding box center [475, 339] width 9 height 9
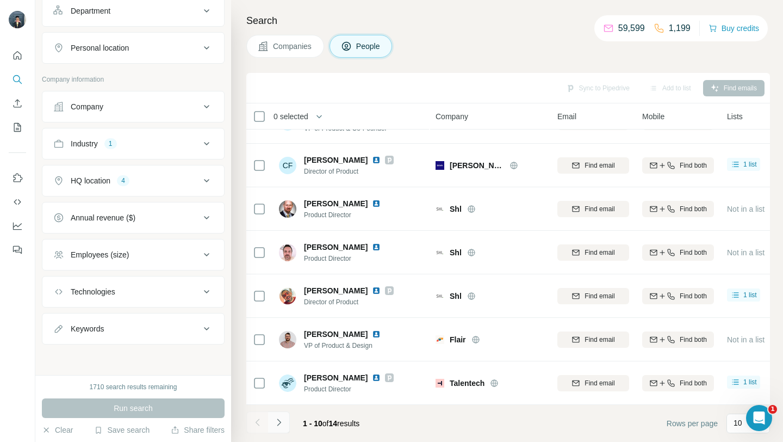
click at [280, 428] on button "Navigate to next page" at bounding box center [279, 422] width 22 height 22
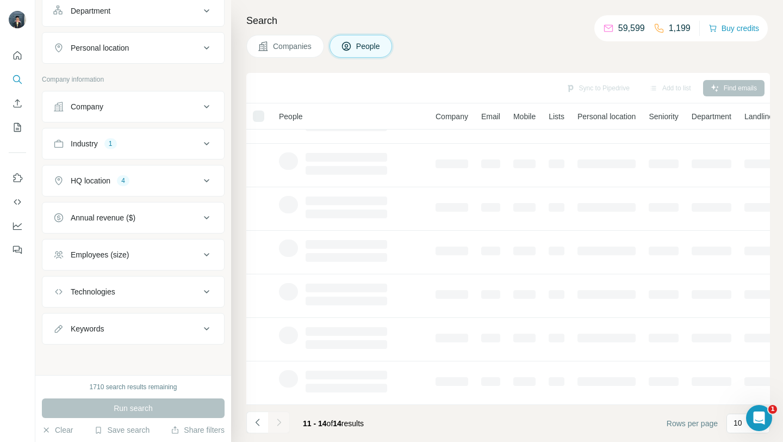
scroll to position [0, 0]
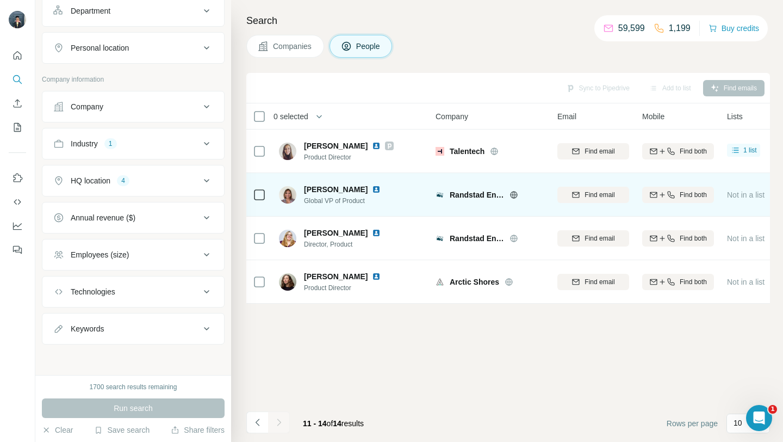
click at [513, 195] on icon at bounding box center [513, 194] width 3 height 7
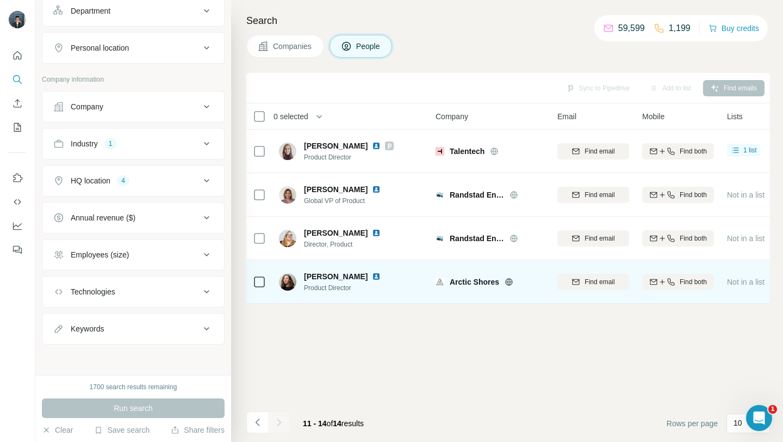
click at [508, 284] on icon at bounding box center [509, 281] width 9 height 9
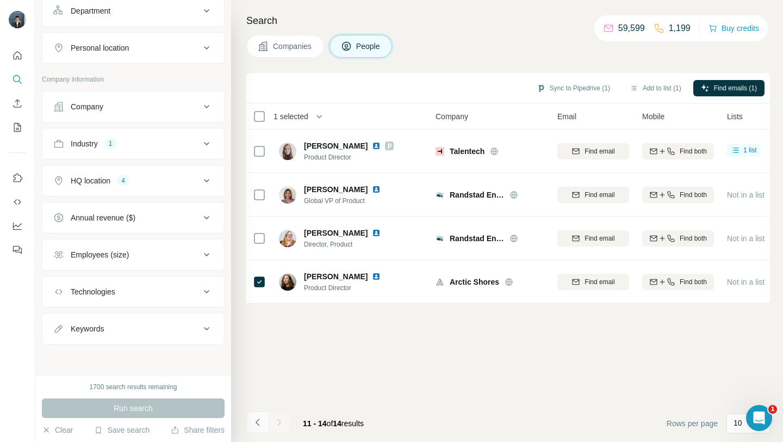
click at [256, 425] on icon "Navigate to previous page" at bounding box center [257, 422] width 11 height 11
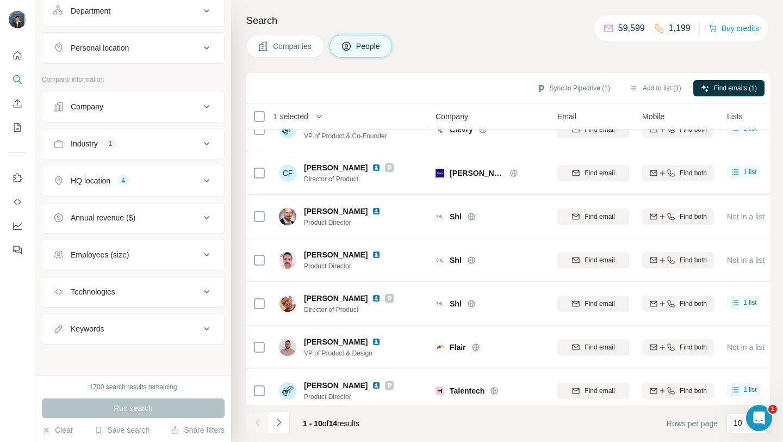
scroll to position [160, 0]
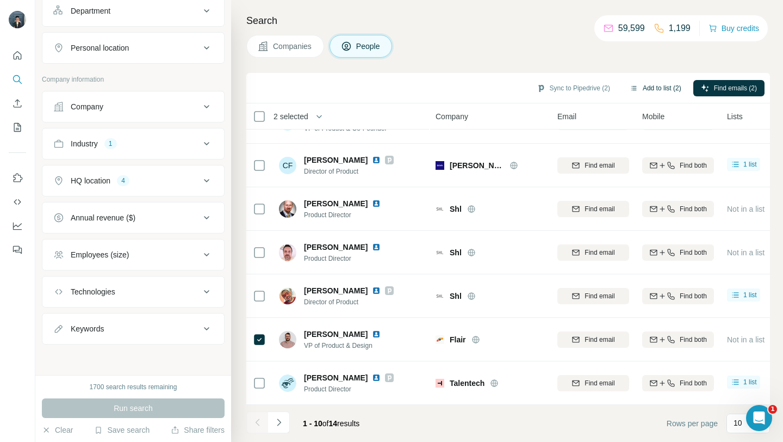
click at [646, 87] on button "Add to list (2)" at bounding box center [655, 88] width 67 height 16
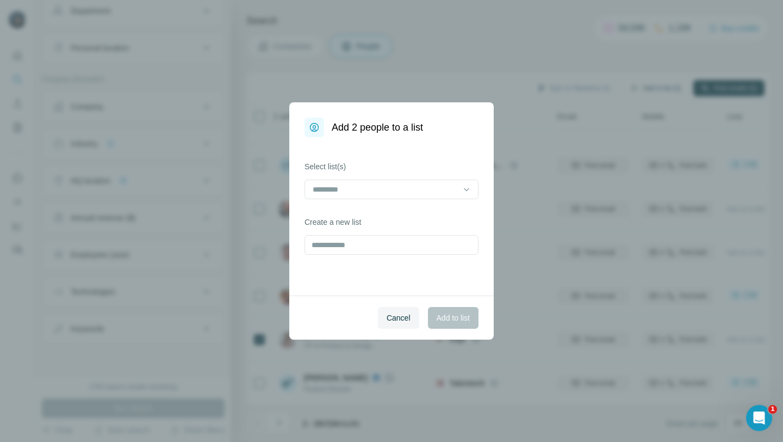
click at [648, 86] on div "Add 2 people to a list Select list(s) Create a new list Cancel Add to list" at bounding box center [391, 221] width 783 height 442
click at [415, 184] on input at bounding box center [385, 189] width 147 height 12
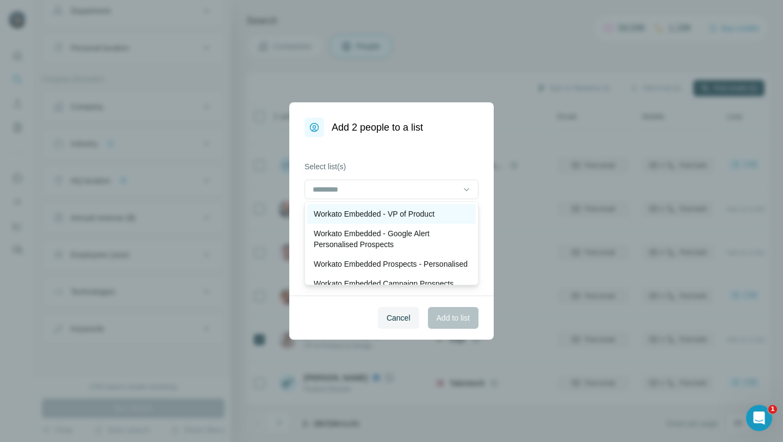
click at [380, 216] on p "Workato Embedded - VP of Product" at bounding box center [374, 213] width 121 height 11
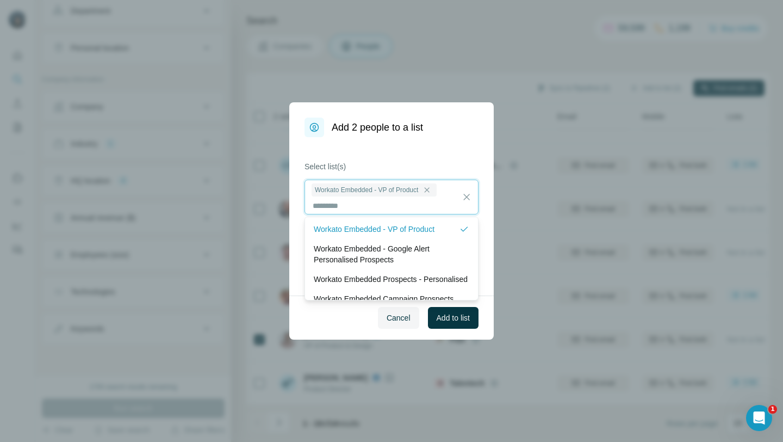
scroll to position [1, 0]
click at [460, 322] on span "Add to list" at bounding box center [453, 317] width 33 height 11
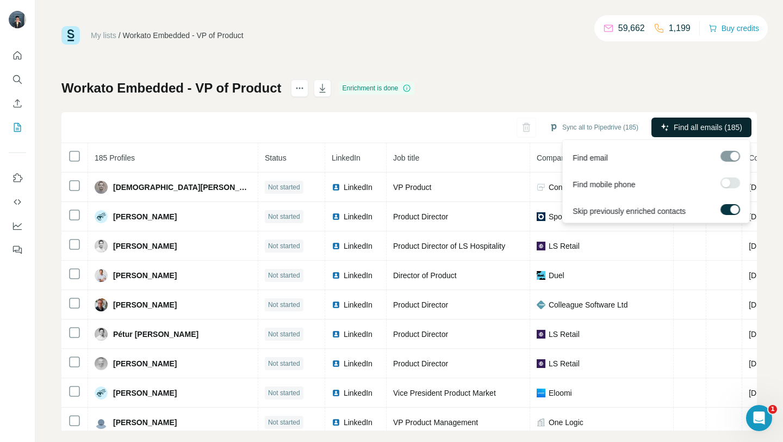
click at [679, 128] on span "Find all emails (185)" at bounding box center [708, 127] width 69 height 11
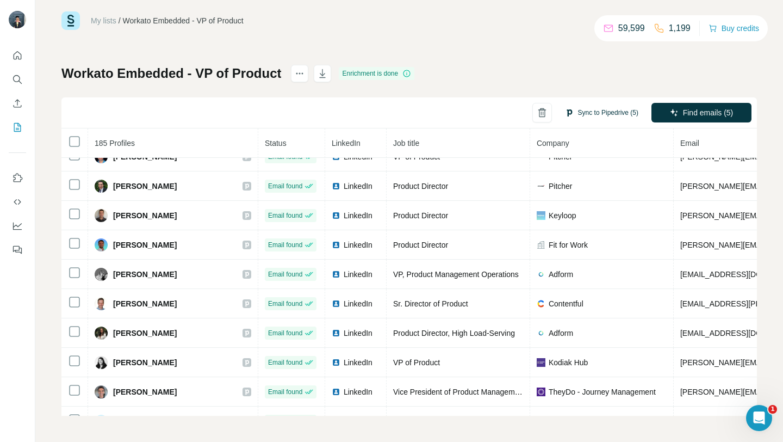
scroll to position [3064, 0]
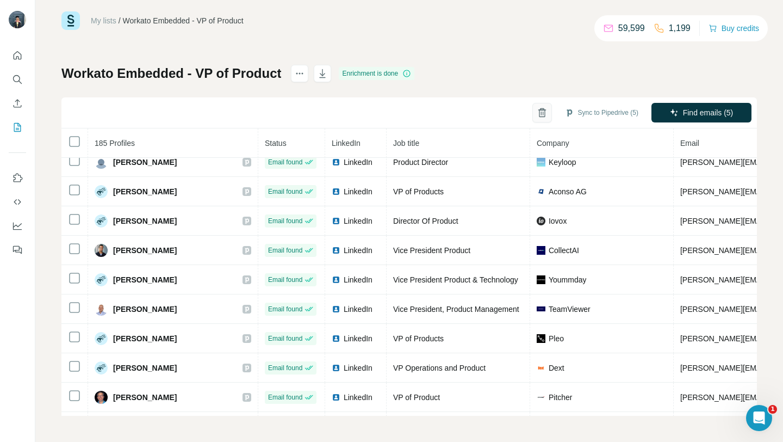
click at [537, 110] on icon "button" at bounding box center [542, 112] width 11 height 11
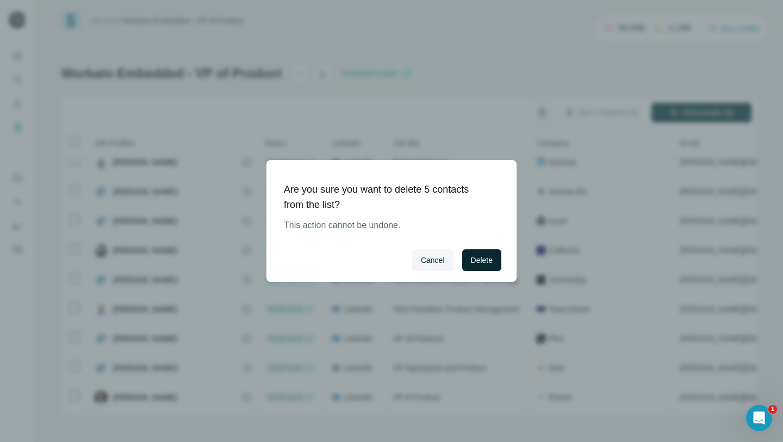
click at [483, 266] on button "Delete" at bounding box center [481, 260] width 39 height 22
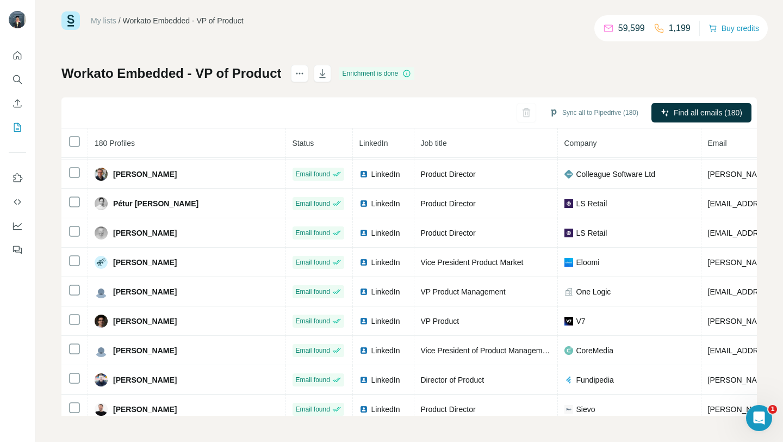
scroll to position [0, 0]
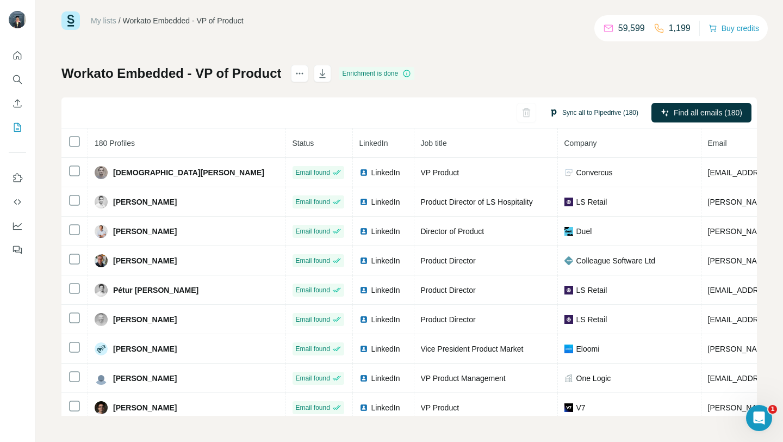
click at [598, 115] on button "Sync all to Pipedrive (180)" at bounding box center [594, 112] width 104 height 16
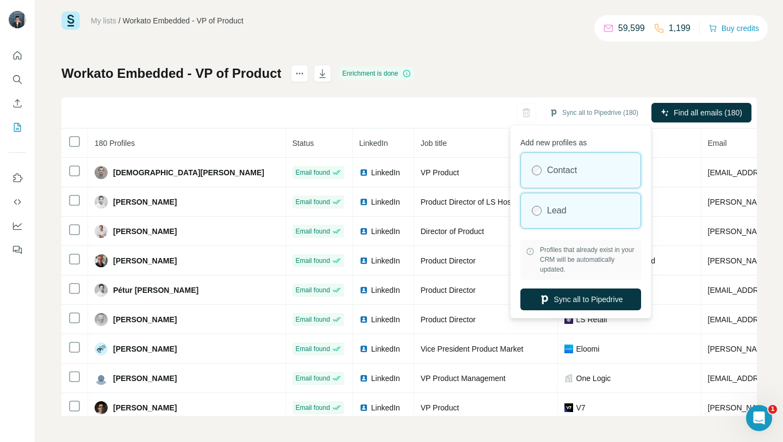
drag, startPoint x: 580, startPoint y: 203, endPoint x: 579, endPoint y: 209, distance: 6.0
click at [580, 203] on div "Lead" at bounding box center [581, 210] width 120 height 35
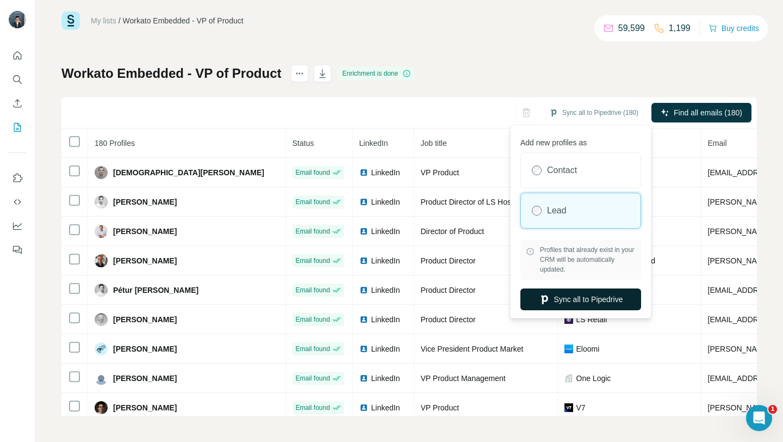
click at [555, 300] on button "Sync all to Pipedrive" at bounding box center [580, 299] width 121 height 22
